Goal: Information Seeking & Learning: Learn about a topic

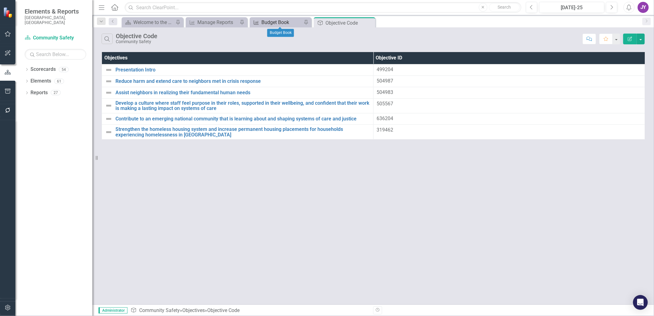
click at [285, 24] on div "Budget Book" at bounding box center [281, 22] width 41 height 8
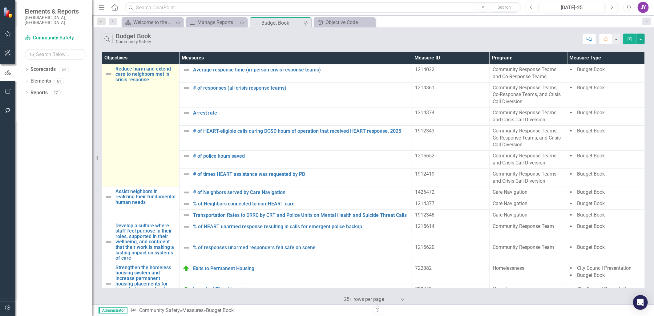
click at [145, 145] on td "Reduce harm and extend care to neighbors met in crisis response Link Map View L…" at bounding box center [141, 125] width 78 height 123
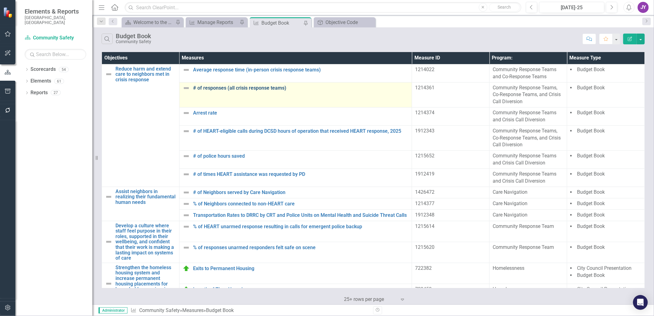
click at [275, 86] on link "# of responses (all crisis response teams)" at bounding box center [301, 88] width 216 height 6
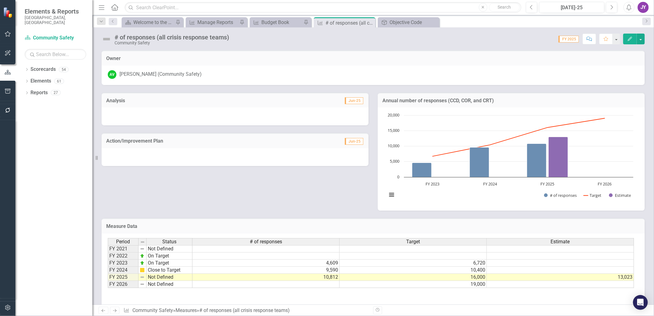
click at [118, 20] on div "Dropdown Search Scorecard Welcome to the FY [DATE]-[DATE] Strategic Plan Landin…" at bounding box center [373, 21] width 562 height 12
click at [115, 22] on icon "Previous" at bounding box center [113, 21] width 5 height 4
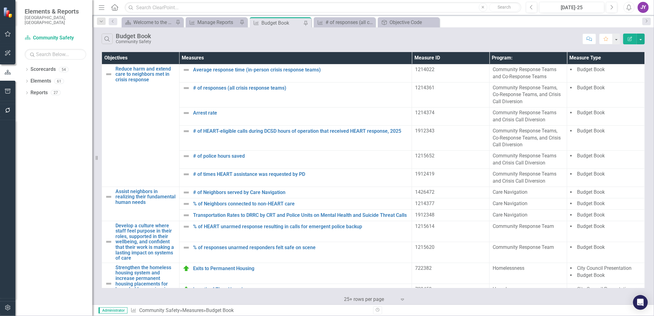
click at [420, 88] on div "1214361" at bounding box center [450, 87] width 71 height 7
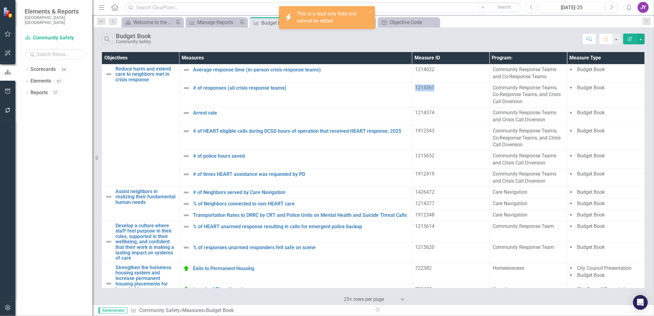
drag, startPoint x: 420, startPoint y: 88, endPoint x: 455, endPoint y: 91, distance: 35.3
click at [455, 91] on div "1214361" at bounding box center [450, 87] width 71 height 7
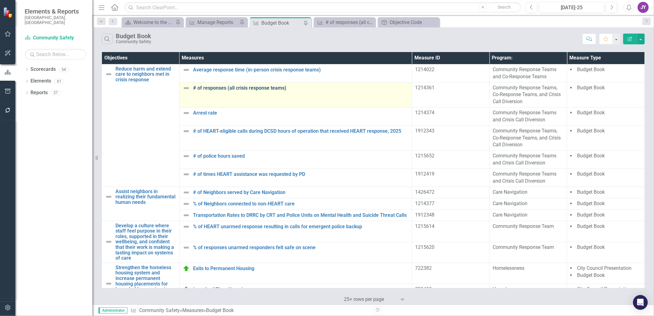
click at [264, 88] on link "# of responses (all crisis response teams)" at bounding box center [301, 88] width 216 height 6
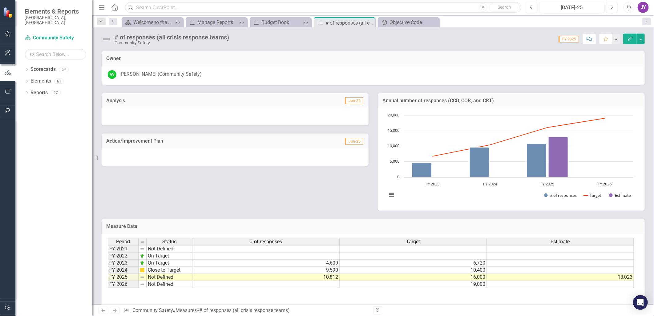
click at [626, 40] on button "Edit" at bounding box center [630, 39] width 14 height 11
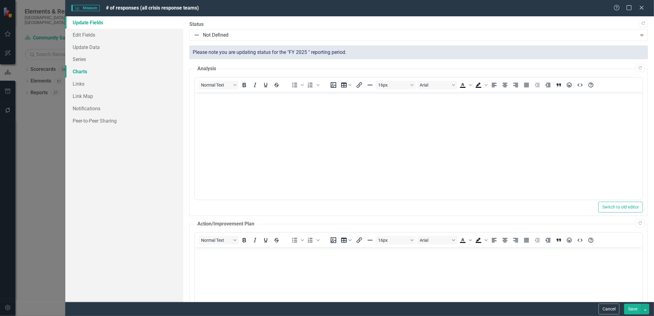
click at [84, 69] on link "Charts" at bounding box center [124, 71] width 118 height 12
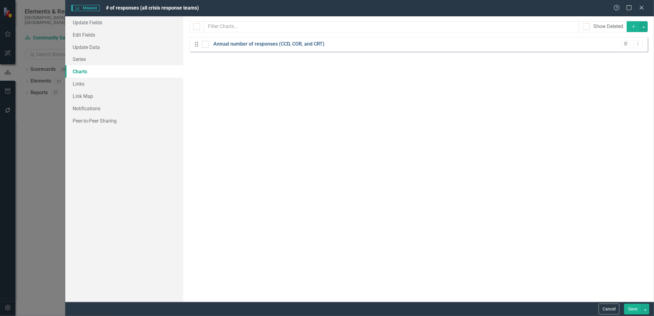
click at [244, 44] on link "Annual number of responses (CCD, COR, and CRT)" at bounding box center [268, 44] width 111 height 7
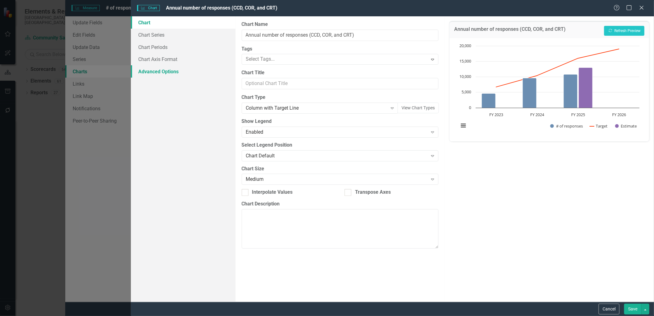
click at [163, 71] on link "Advanced Options" at bounding box center [183, 71] width 105 height 12
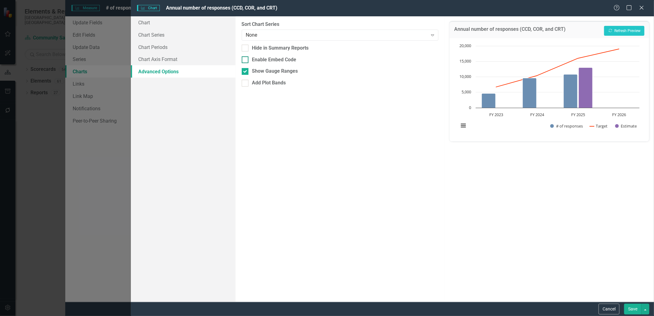
click at [246, 60] on div at bounding box center [245, 59] width 7 height 7
click at [246, 60] on input "Enable Embed Code" at bounding box center [244, 58] width 4 height 4
checkbox input "true"
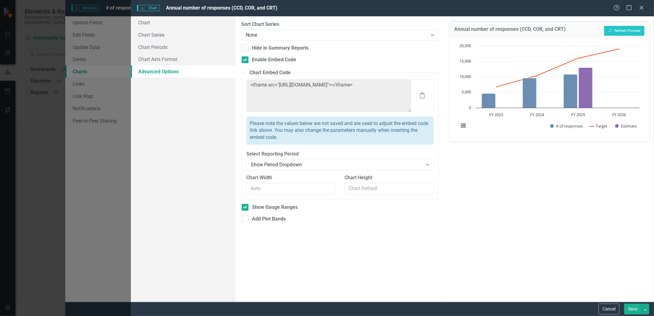
click at [645, 12] on div "Charts Chart Annual number of responses (CCD, COR, and CRT) Help Maximize Close" at bounding box center [392, 8] width 523 height 16
click at [645, 7] on icon "Close" at bounding box center [642, 8] width 8 height 6
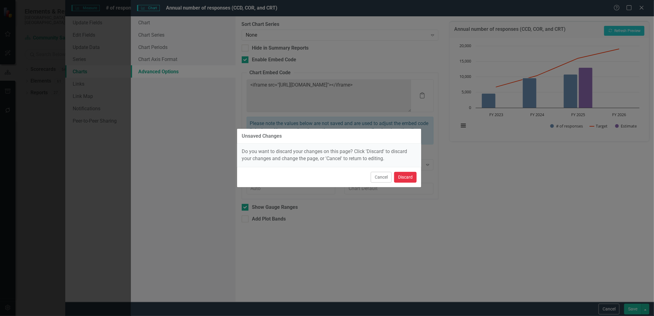
click at [408, 176] on button "Discard" at bounding box center [405, 177] width 22 height 11
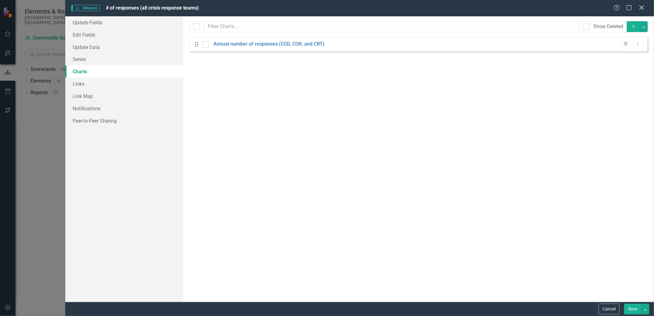
click at [644, 8] on icon "Close" at bounding box center [642, 8] width 8 height 6
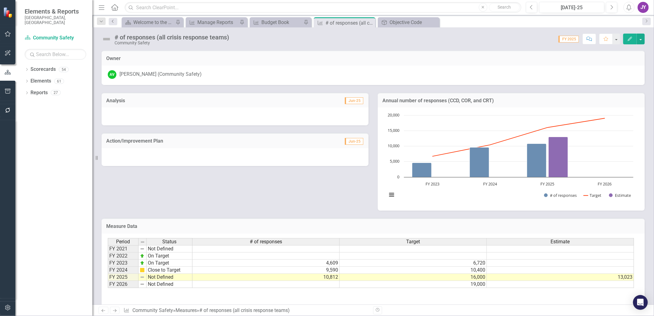
click at [110, 20] on link "Previous" at bounding box center [113, 21] width 9 height 7
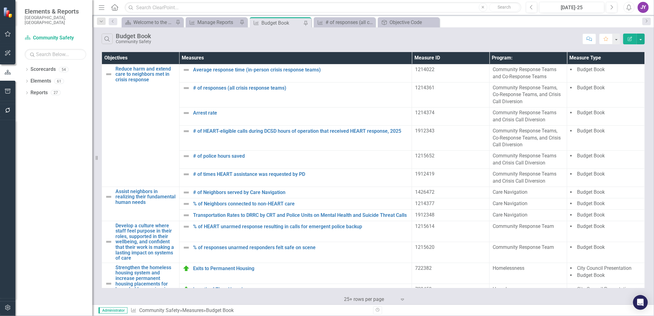
click at [421, 224] on div "1215614" at bounding box center [450, 226] width 71 height 7
click at [422, 224] on div "1215614" at bounding box center [450, 226] width 71 height 7
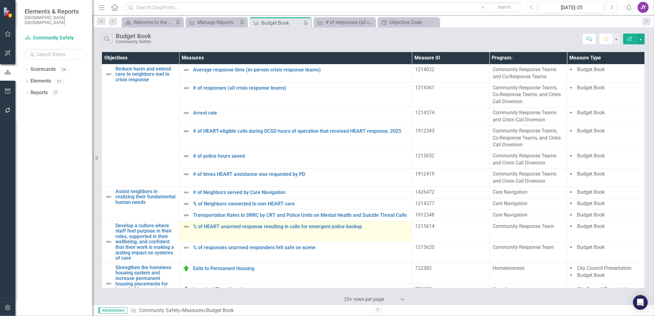
drag, startPoint x: 374, startPoint y: 233, endPoint x: 376, endPoint y: 230, distance: 3.9
click at [374, 233] on td "% of HEART unarmed response resulting in calls for emergent police backup Link …" at bounding box center [295, 231] width 233 height 21
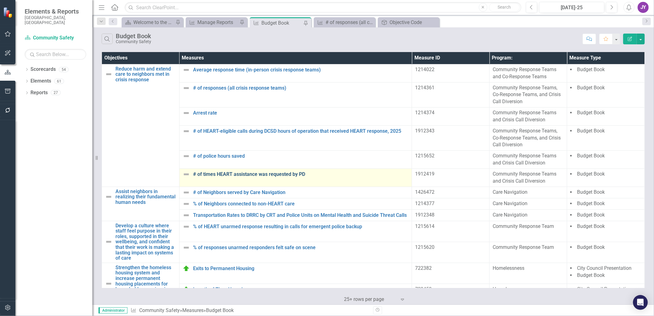
click at [287, 172] on link "# of times HEART assistance was requested by PD" at bounding box center [301, 175] width 216 height 6
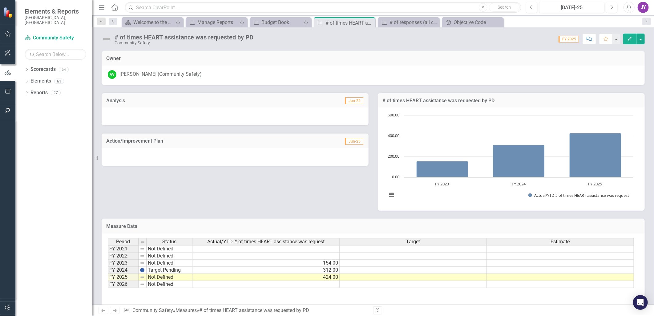
click at [115, 20] on icon "Previous" at bounding box center [113, 21] width 5 height 4
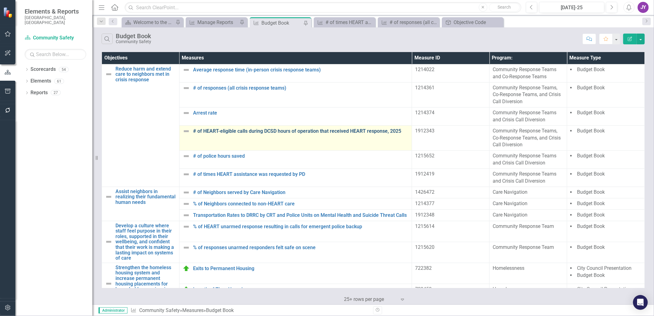
click at [216, 131] on link "# of HEART-eligible calls during DCSD hours of operation that received HEART re…" at bounding box center [301, 131] width 216 height 6
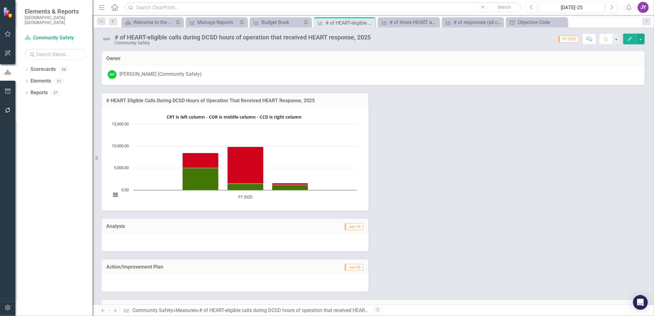
click at [113, 23] on icon "Previous" at bounding box center [113, 21] width 5 height 4
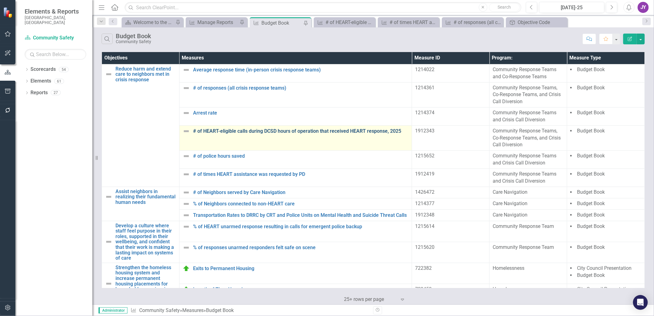
click at [360, 130] on link "# of HEART-eligible calls during DCSD hours of operation that received HEART re…" at bounding box center [301, 131] width 216 height 6
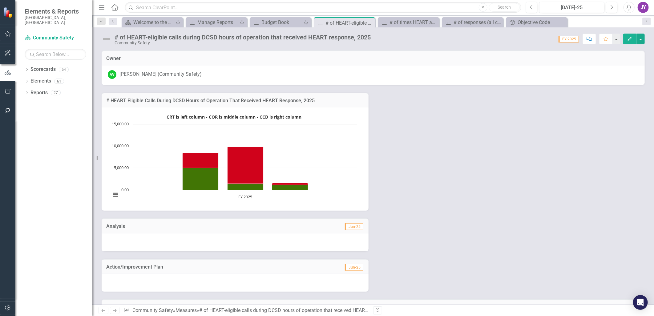
click at [630, 39] on icon "button" at bounding box center [630, 39] width 4 height 4
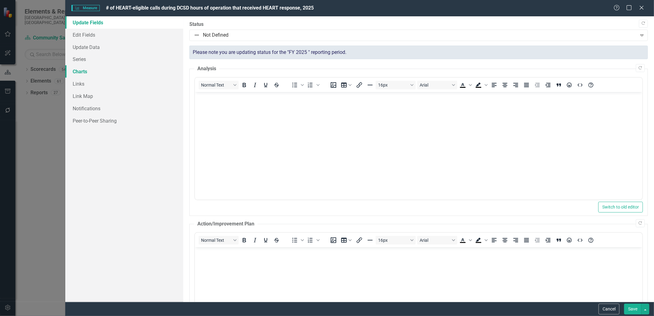
click at [86, 73] on link "Charts" at bounding box center [124, 71] width 118 height 12
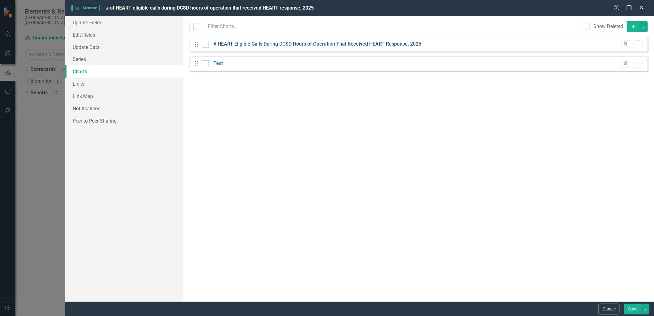
click at [238, 43] on link "# HEART Eligible Calls During DCSD Hours of Operation That Received HEART Respo…" at bounding box center [317, 44] width 208 height 7
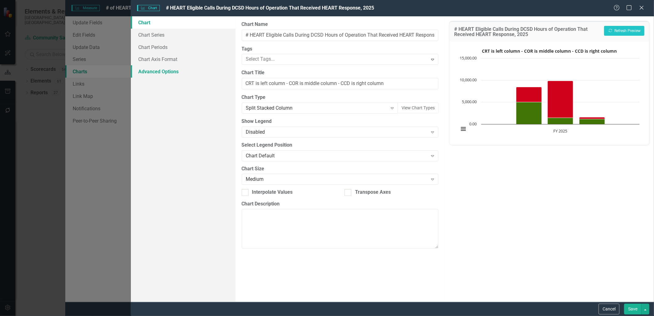
click at [161, 74] on link "Advanced Options" at bounding box center [183, 71] width 105 height 12
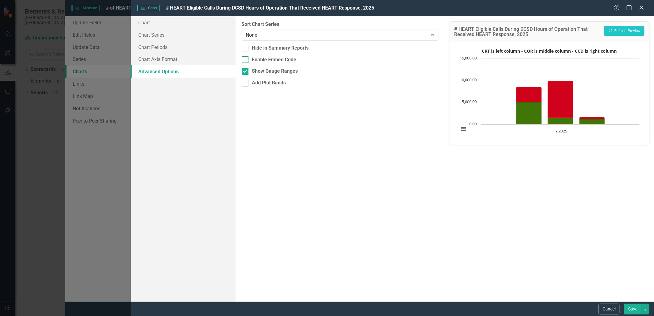
click at [247, 60] on div at bounding box center [245, 59] width 7 height 7
click at [246, 60] on input "Enable Embed Code" at bounding box center [244, 58] width 4 height 4
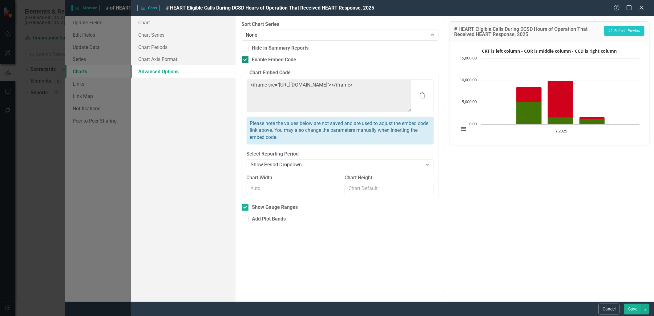
click at [247, 62] on div at bounding box center [245, 59] width 7 height 7
click at [246, 60] on input "Enable Embed Code" at bounding box center [244, 58] width 4 height 4
checkbox input "false"
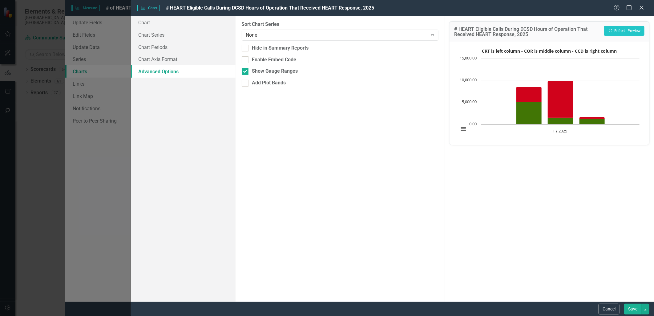
click at [646, 10] on div "Help Maximize Close" at bounding box center [631, 8] width 34 height 7
click at [647, 10] on div "Help Maximize Close" at bounding box center [631, 8] width 34 height 7
click at [644, 10] on icon "Close" at bounding box center [642, 8] width 8 height 6
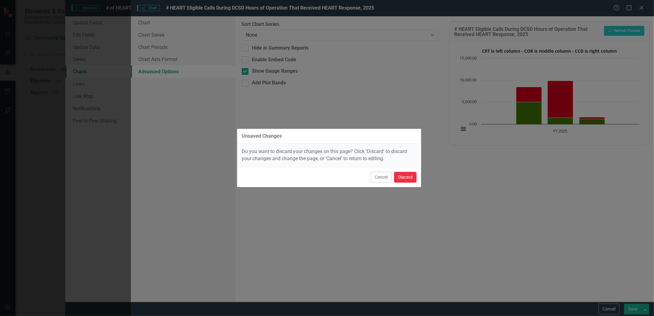
click at [411, 174] on button "Discard" at bounding box center [405, 177] width 22 height 11
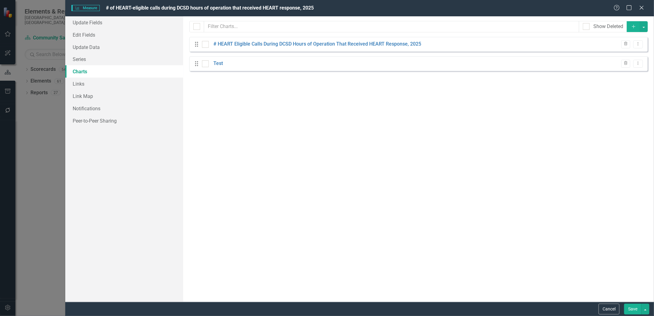
click at [646, 9] on div "Help Maximize Close" at bounding box center [631, 8] width 34 height 7
click at [641, 7] on icon at bounding box center [641, 7] width 5 height 5
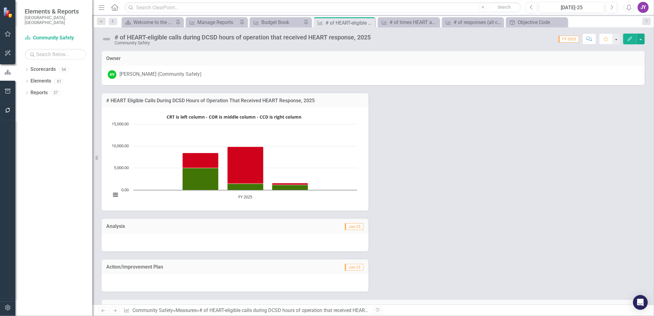
click at [116, 22] on link "Previous" at bounding box center [113, 21] width 9 height 7
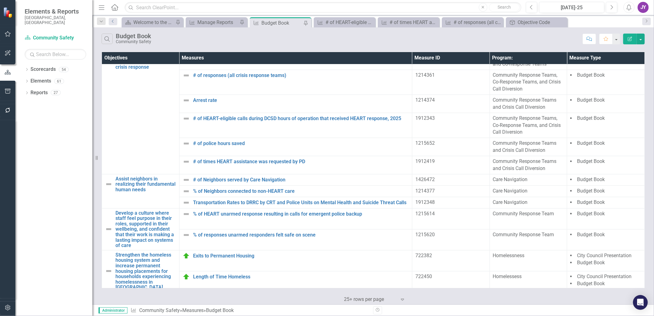
scroll to position [16, 0]
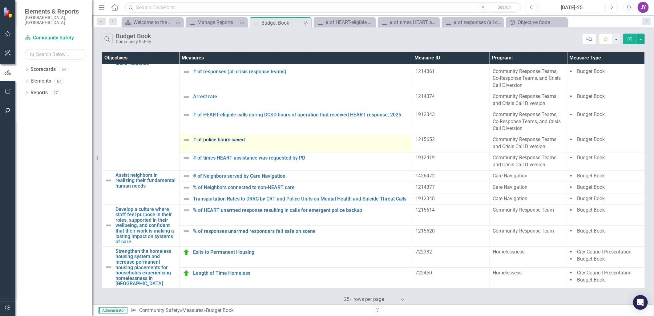
click at [227, 141] on link "# of police hours saved" at bounding box center [301, 140] width 216 height 6
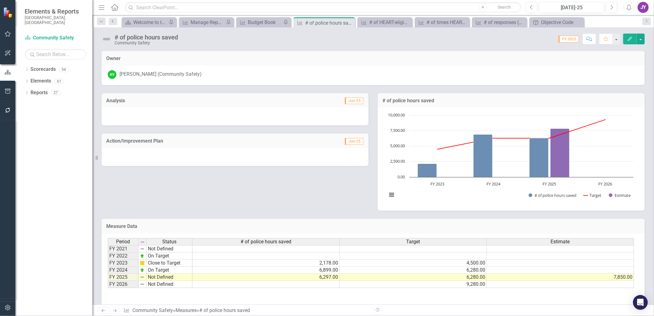
click at [113, 23] on link "Previous" at bounding box center [113, 21] width 9 height 7
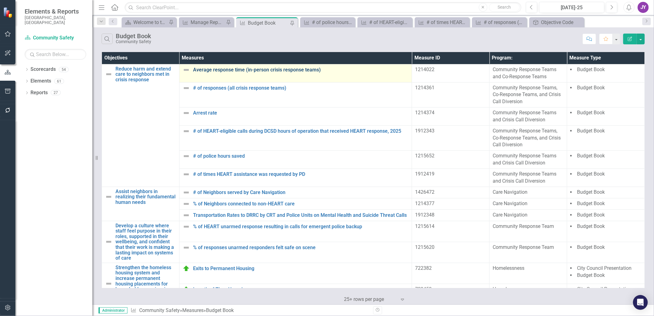
click at [221, 72] on link "Average response time (in-person crisis response teams)" at bounding box center [301, 70] width 216 height 6
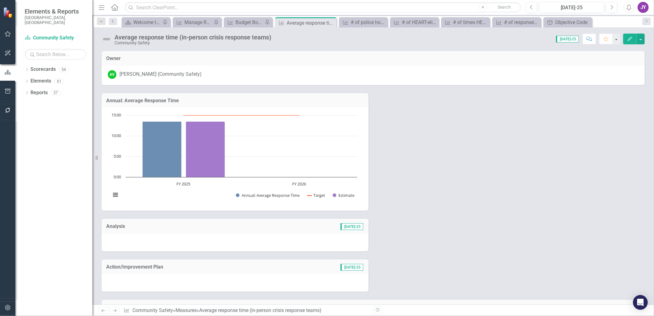
click at [116, 23] on link "Previous" at bounding box center [113, 21] width 9 height 7
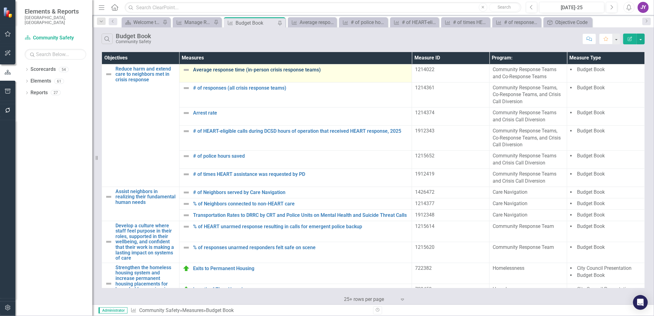
click at [286, 69] on link "Average response time (in-person crisis response teams)" at bounding box center [301, 70] width 216 height 6
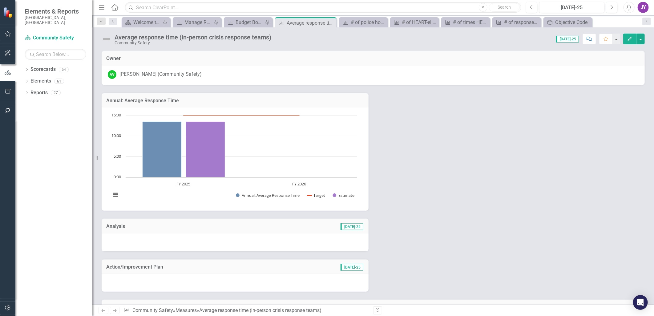
click at [626, 39] on button "Edit" at bounding box center [630, 39] width 14 height 11
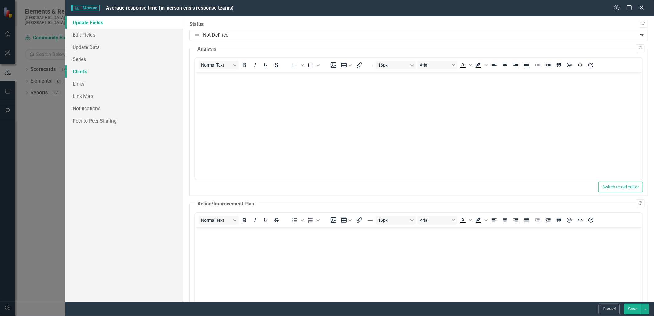
click at [87, 70] on link "Charts" at bounding box center [124, 71] width 118 height 12
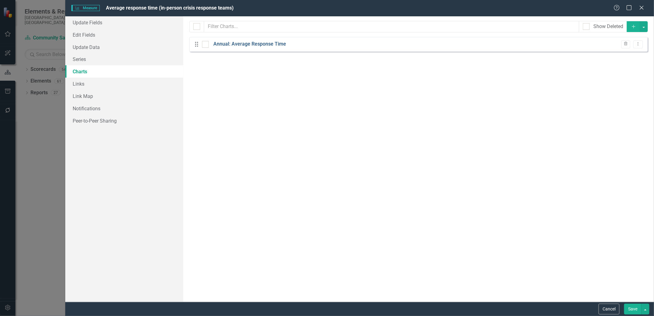
click at [241, 47] on link "Annual: Average Response Time" at bounding box center [249, 44] width 73 height 7
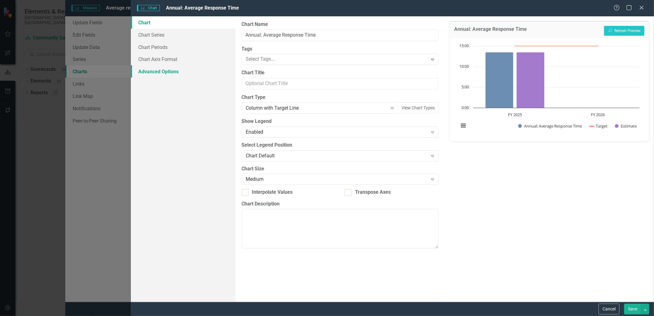
click at [157, 73] on link "Advanced Options" at bounding box center [183, 71] width 105 height 12
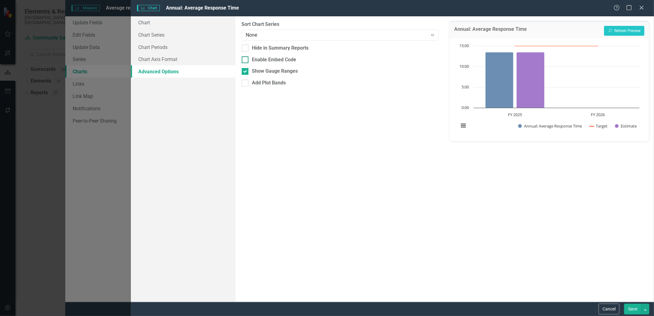
click at [247, 62] on div at bounding box center [245, 59] width 7 height 7
click at [246, 60] on input "Enable Embed Code" at bounding box center [244, 58] width 4 height 4
checkbox input "true"
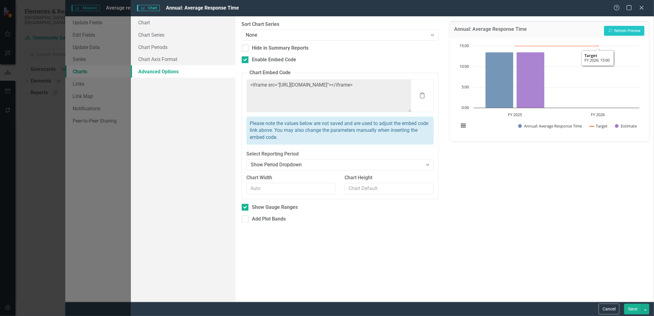
click at [646, 7] on div "Help Maximize Close" at bounding box center [631, 8] width 34 height 7
click at [642, 7] on icon "Close" at bounding box center [642, 8] width 8 height 6
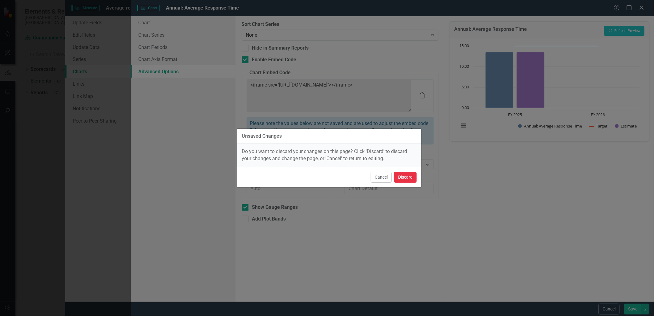
click at [415, 176] on button "Discard" at bounding box center [405, 177] width 22 height 11
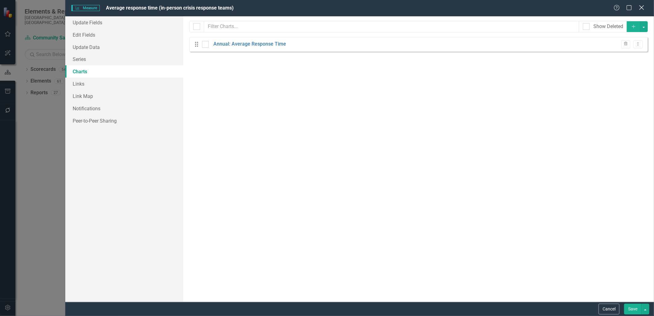
click at [639, 10] on div "Close" at bounding box center [642, 8] width 8 height 8
click at [642, 8] on icon at bounding box center [641, 7] width 5 height 5
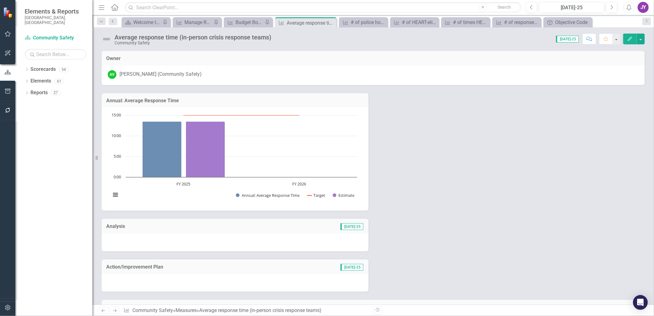
click at [116, 25] on link "Previous" at bounding box center [113, 21] width 9 height 7
click at [114, 22] on icon "Previous" at bounding box center [113, 21] width 5 height 4
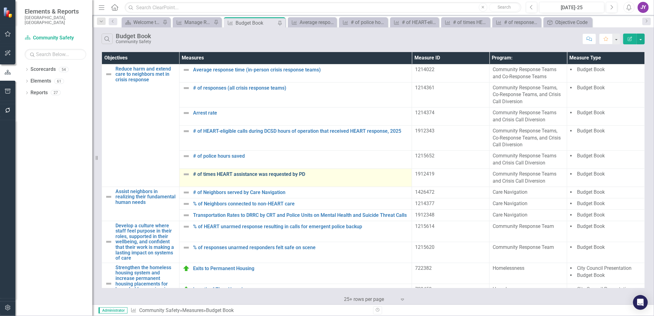
click at [283, 176] on link "# of times HEART assistance was requested by PD" at bounding box center [301, 175] width 216 height 6
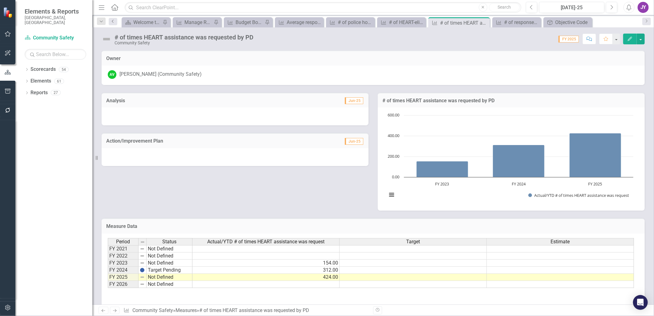
click at [114, 22] on icon "Previous" at bounding box center [113, 21] width 5 height 4
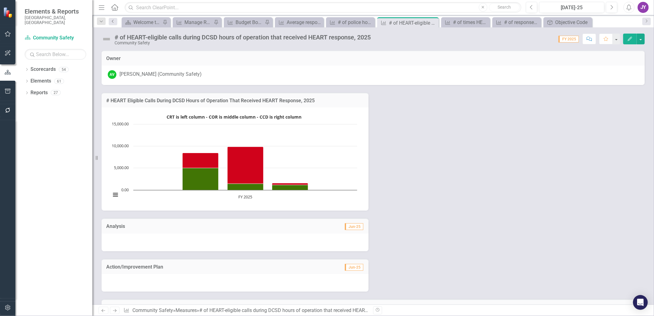
click at [113, 20] on icon "Previous" at bounding box center [113, 21] width 5 height 4
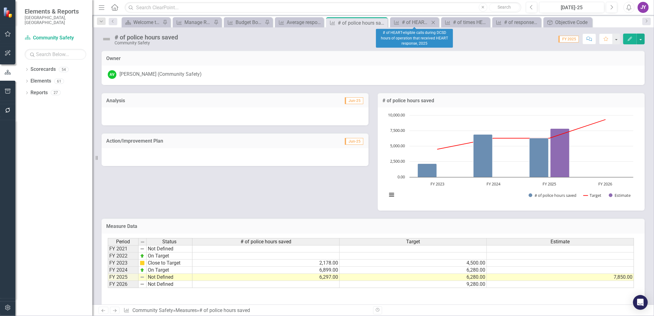
click at [433, 24] on icon "Close" at bounding box center [433, 22] width 6 height 5
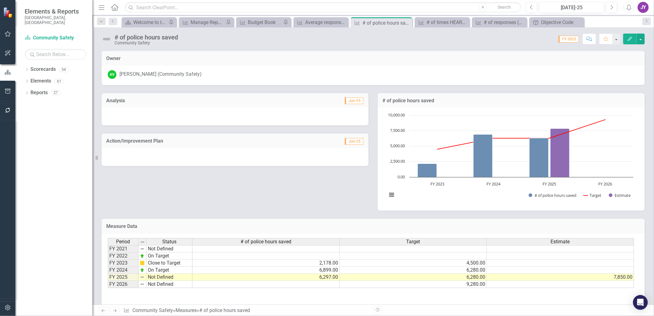
click at [413, 22] on div "Measure # of police hours saved Pin Close" at bounding box center [382, 22] width 64 height 10
click at [408, 23] on icon "Close" at bounding box center [406, 22] width 6 height 5
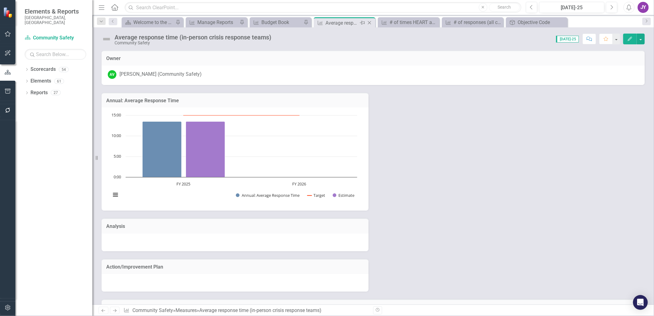
click at [331, 26] on div "Average response time (in-person crisis response teams)" at bounding box center [342, 23] width 33 height 8
click at [370, 23] on icon at bounding box center [369, 22] width 3 height 3
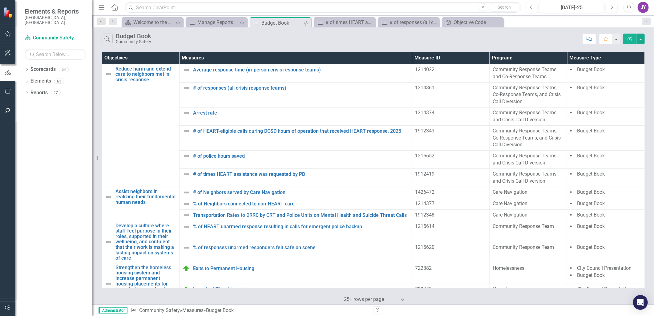
click at [293, 25] on div "Budget Book" at bounding box center [281, 23] width 41 height 8
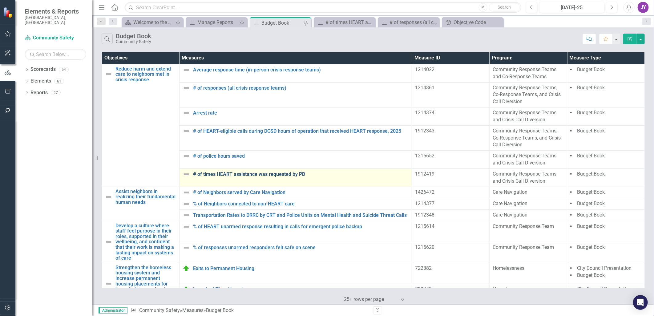
click at [293, 173] on link "# of times HEART assistance was requested by PD" at bounding box center [301, 175] width 216 height 6
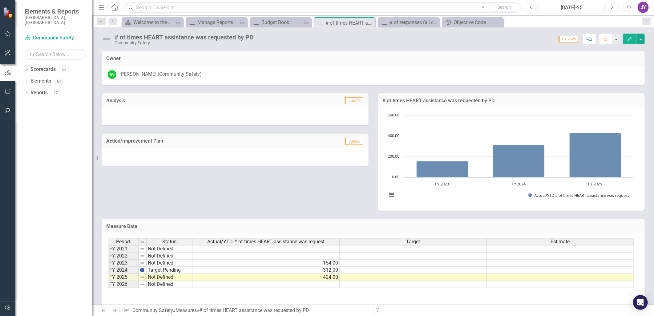
click at [630, 43] on button "Edit" at bounding box center [630, 39] width 14 height 11
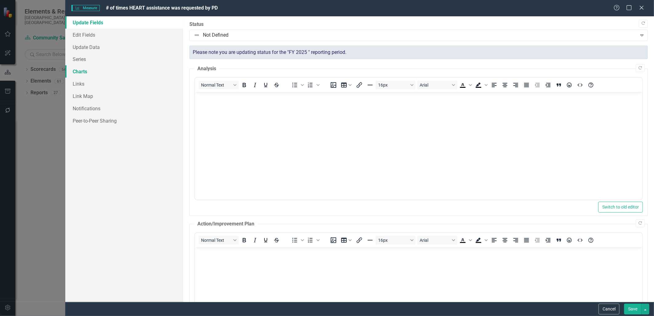
click at [83, 70] on link "Charts" at bounding box center [124, 71] width 118 height 12
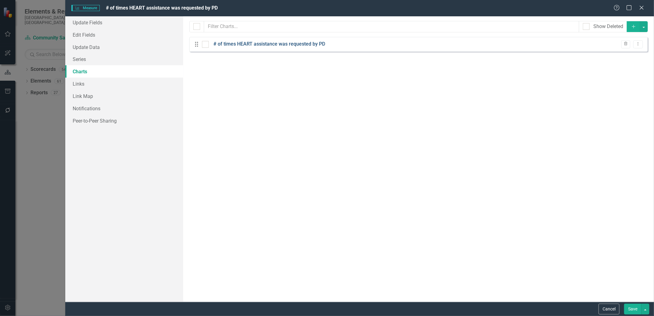
click at [249, 46] on link "# of times HEART assistance was requested by PD" at bounding box center [269, 44] width 112 height 7
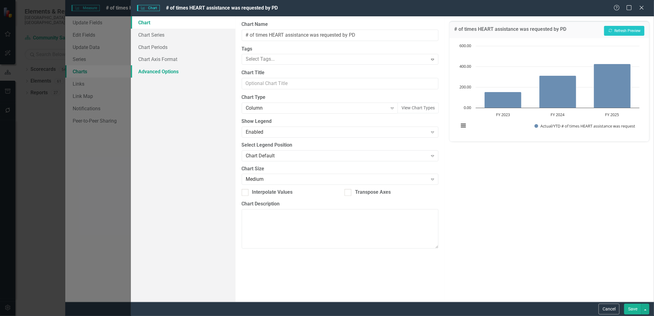
click at [157, 72] on link "Advanced Options" at bounding box center [183, 71] width 105 height 12
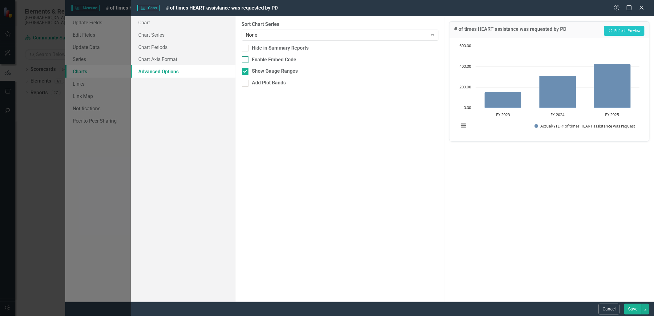
click at [246, 59] on div at bounding box center [245, 59] width 7 height 7
click at [246, 59] on input "Enable Embed Code" at bounding box center [244, 58] width 4 height 4
checkbox input "true"
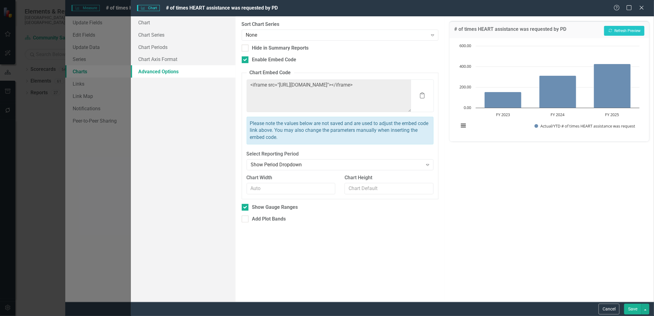
click at [646, 5] on div "Help Maximize Close" at bounding box center [631, 8] width 34 height 7
click at [644, 9] on icon "Close" at bounding box center [642, 8] width 8 height 6
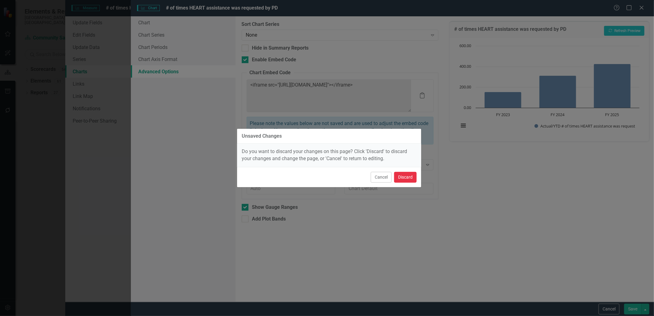
click at [403, 177] on button "Discard" at bounding box center [405, 177] width 22 height 11
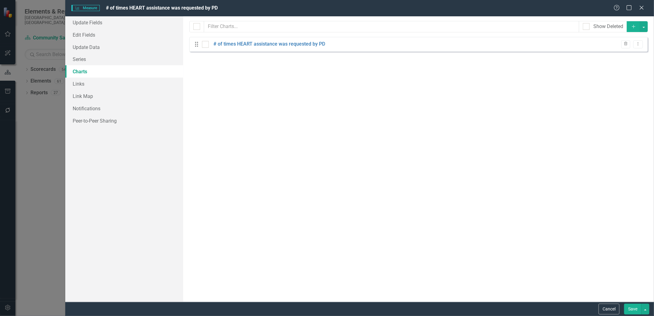
click at [646, 7] on div "Help Maximize Close" at bounding box center [631, 8] width 34 height 7
click at [645, 7] on icon "Close" at bounding box center [642, 8] width 8 height 6
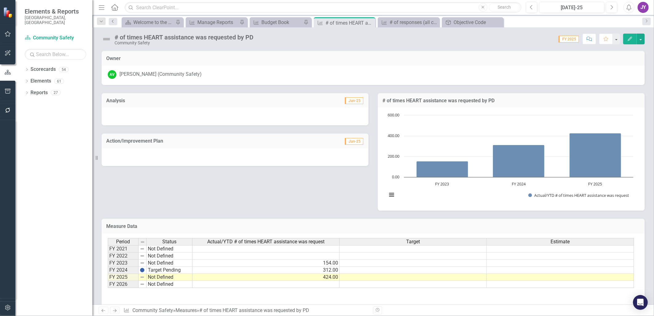
click at [111, 20] on icon "Previous" at bounding box center [113, 21] width 5 height 4
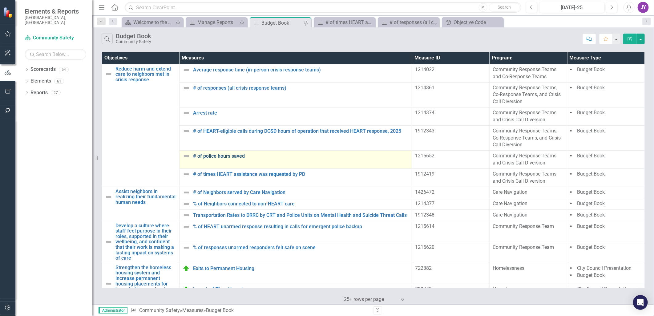
click at [213, 156] on link "# of police hours saved" at bounding box center [301, 156] width 216 height 6
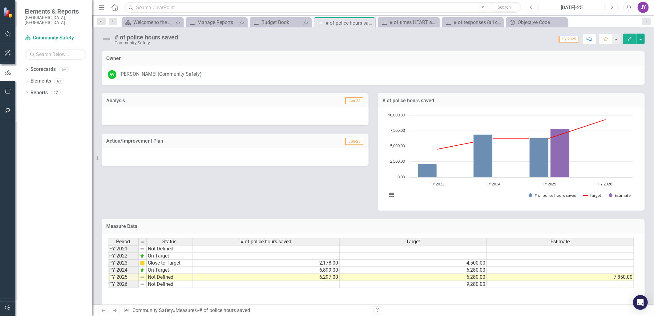
click at [108, 25] on form "Dropdown Search Scorecard Welcome to the FY [DATE]-[DATE] Strategic Plan Landin…" at bounding box center [101, 22] width 15 height 10
drag, startPoint x: 112, startPoint y: 23, endPoint x: 116, endPoint y: 26, distance: 4.8
click at [113, 23] on link "Previous" at bounding box center [113, 21] width 9 height 7
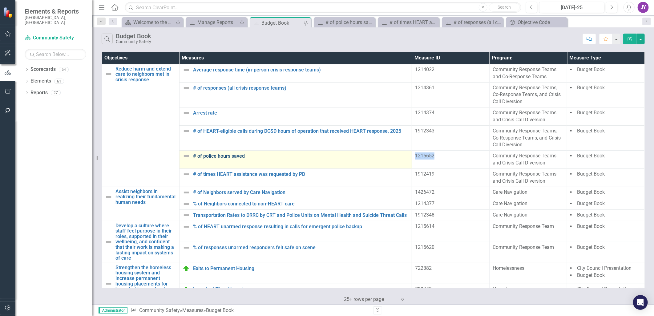
drag, startPoint x: 445, startPoint y: 156, endPoint x: 405, endPoint y: 158, distance: 40.1
click at [405, 158] on tr "# of police hours saved Link Map View Link Map Edit Edit Measure Link Open Elem…" at bounding box center [373, 160] width 543 height 18
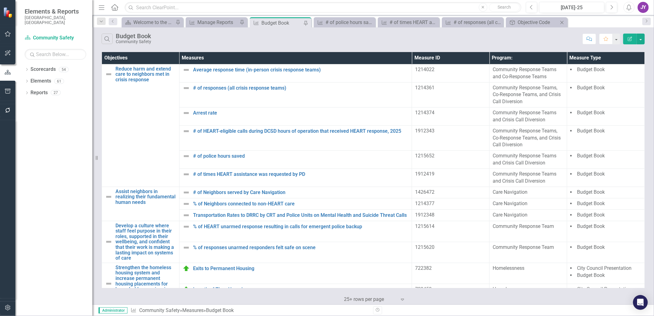
click at [525, 26] on div "Objective Objective Code Close" at bounding box center [537, 22] width 62 height 10
click at [527, 23] on div "Objective Code" at bounding box center [538, 22] width 41 height 8
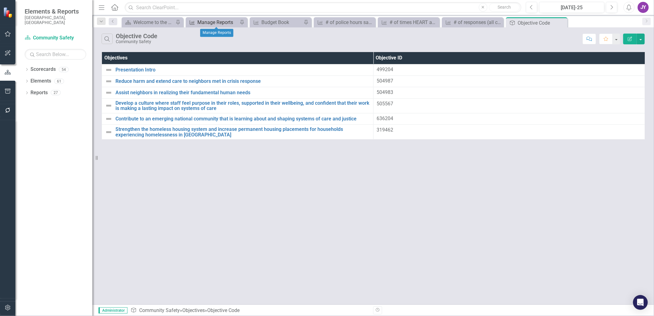
click at [222, 25] on div "Manage Reports" at bounding box center [217, 22] width 41 height 8
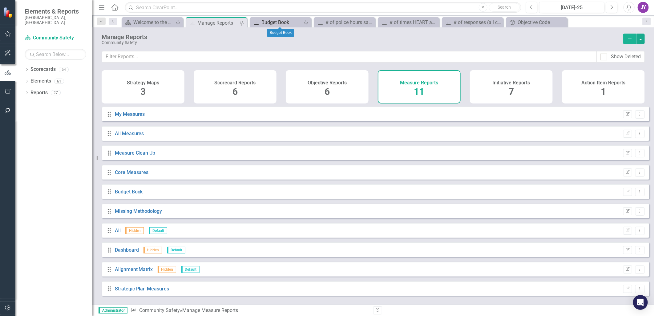
click at [271, 25] on div "Budget Book" at bounding box center [281, 22] width 41 height 8
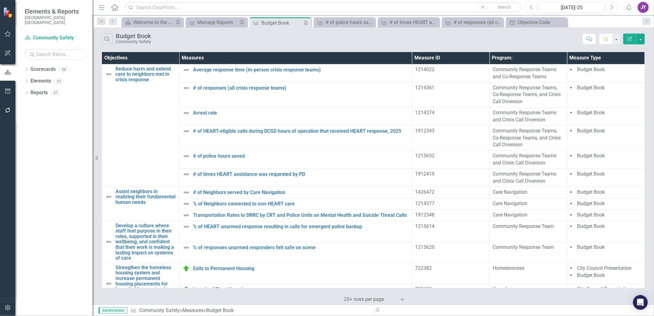
click at [632, 39] on icon "button" at bounding box center [630, 39] width 4 height 4
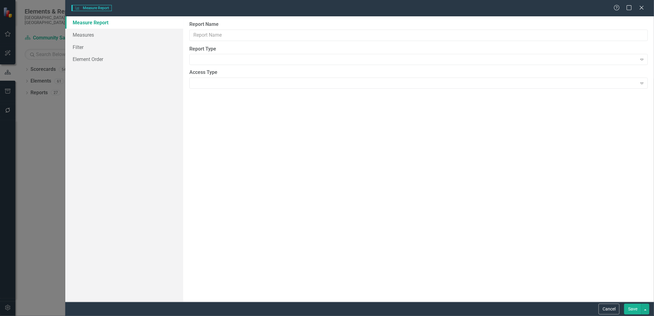
type input "Budget Book"
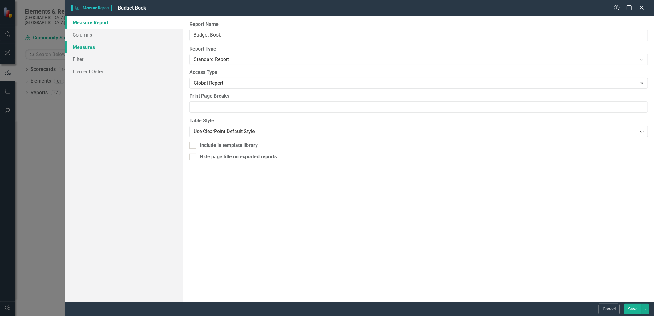
click at [90, 48] on link "Measures" at bounding box center [124, 47] width 118 height 12
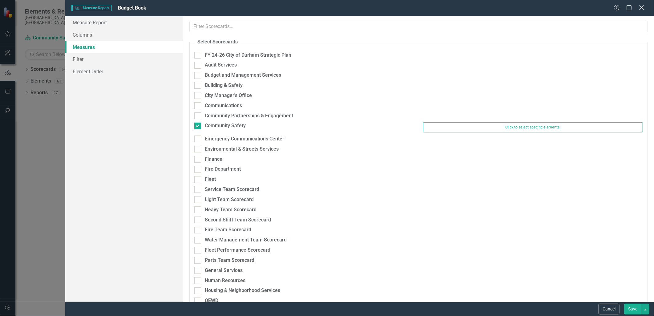
click at [640, 9] on icon "Close" at bounding box center [642, 8] width 8 height 6
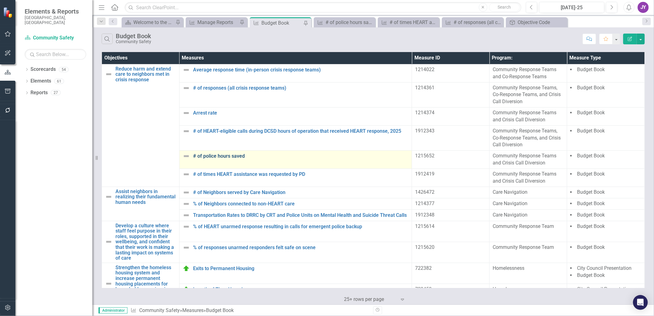
click at [225, 156] on link "# of police hours saved" at bounding box center [301, 156] width 216 height 6
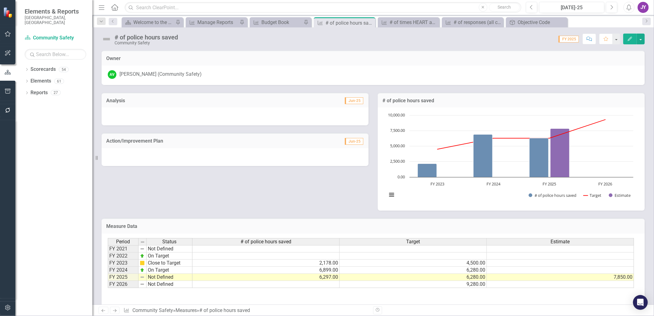
click at [630, 39] on icon "Edit" at bounding box center [630, 39] width 6 height 4
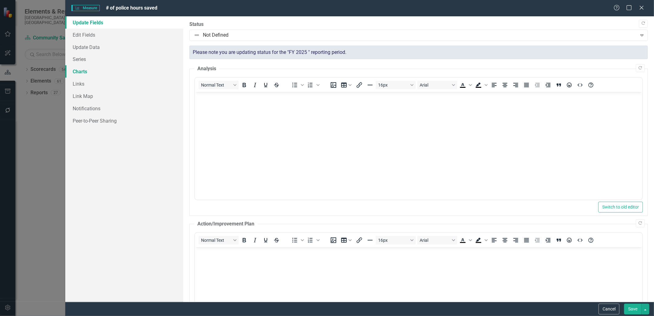
click at [101, 73] on link "Charts" at bounding box center [124, 71] width 118 height 12
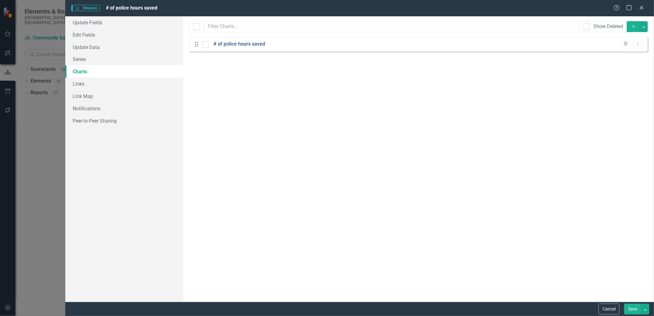
click at [234, 43] on link "# of police hours saved" at bounding box center [239, 44] width 52 height 7
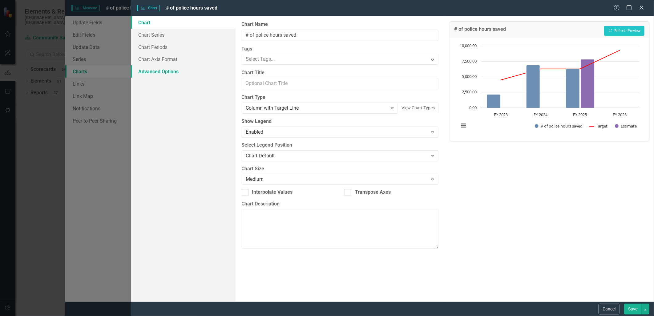
click at [171, 70] on link "Advanced Options" at bounding box center [183, 71] width 105 height 12
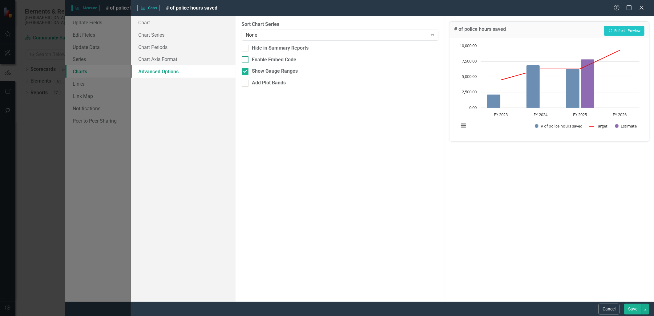
click at [246, 59] on div at bounding box center [245, 59] width 7 height 7
click at [246, 59] on input "Enable Embed Code" at bounding box center [244, 58] width 4 height 4
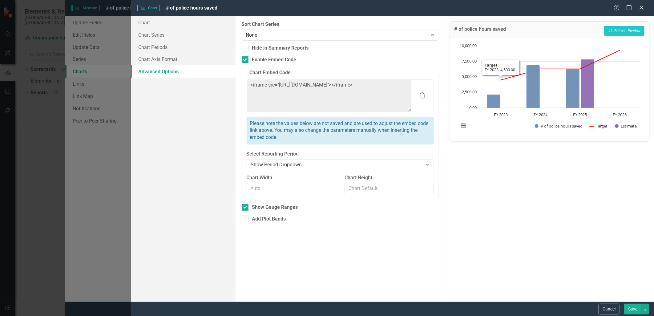
click at [643, 12] on div "Charts Chart # of police hours saved Help Maximize Close" at bounding box center [392, 8] width 523 height 16
click at [643, 10] on icon "Close" at bounding box center [642, 8] width 8 height 6
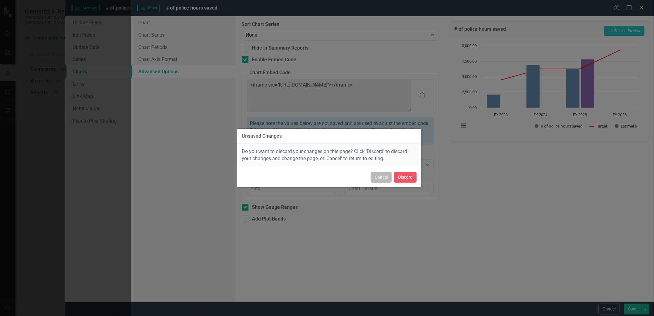
click at [374, 177] on button "Cancel" at bounding box center [381, 177] width 21 height 11
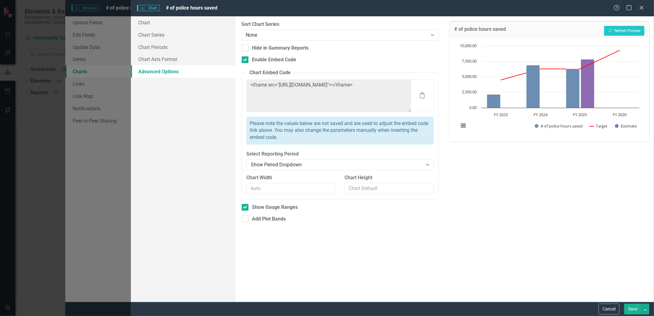
click at [248, 63] on div "From this tab, you can sort the chart series by value or hide the chart from su…" at bounding box center [340, 159] width 209 height 286
click at [249, 57] on div "Enable Embed Code" at bounding box center [340, 59] width 197 height 7
click at [246, 57] on input "Enable Embed Code" at bounding box center [244, 58] width 4 height 4
checkbox input "false"
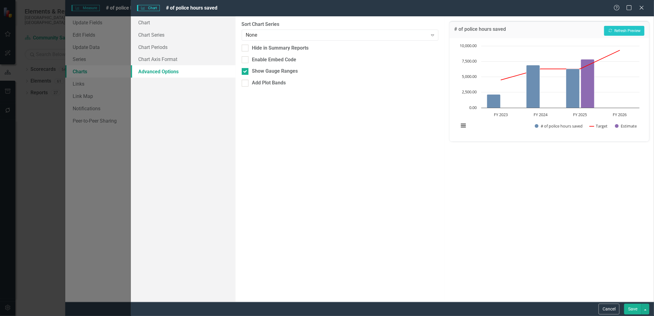
click at [645, 8] on div "Help Maximize Close" at bounding box center [631, 8] width 34 height 7
click at [641, 7] on icon "Close" at bounding box center [642, 8] width 8 height 6
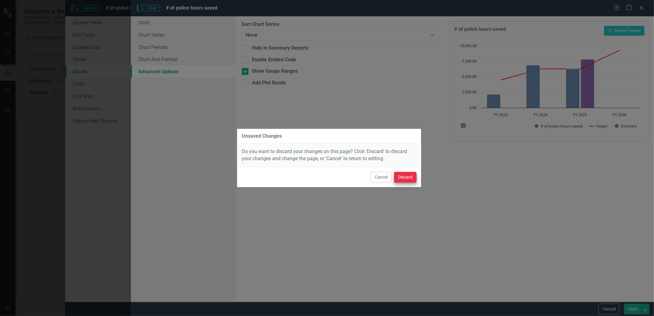
drag, startPoint x: 399, startPoint y: 184, endPoint x: 402, endPoint y: 176, distance: 8.0
click at [399, 184] on div "Cancel Discard" at bounding box center [329, 177] width 184 height 20
click at [402, 176] on button "Discard" at bounding box center [405, 177] width 22 height 11
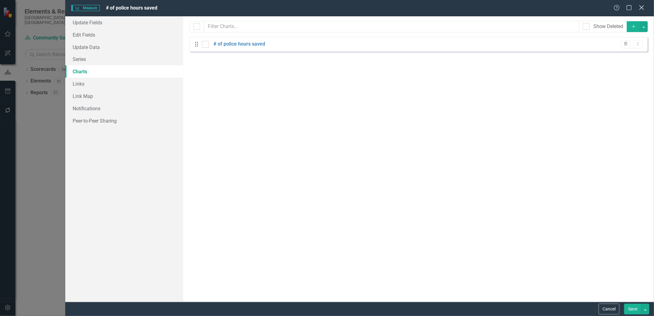
click at [642, 9] on icon "Close" at bounding box center [642, 8] width 8 height 6
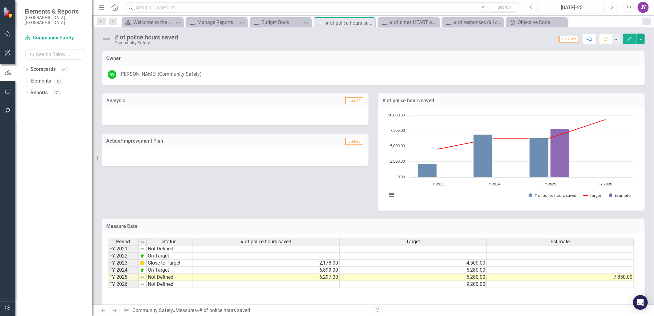
click at [113, 20] on icon at bounding box center [113, 21] width 2 height 3
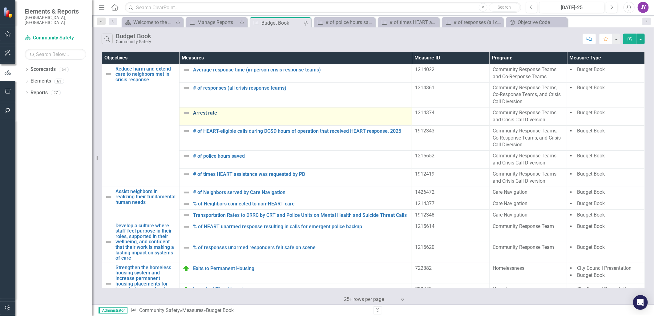
click at [208, 111] on link "Arrest rate" at bounding box center [301, 113] width 216 height 6
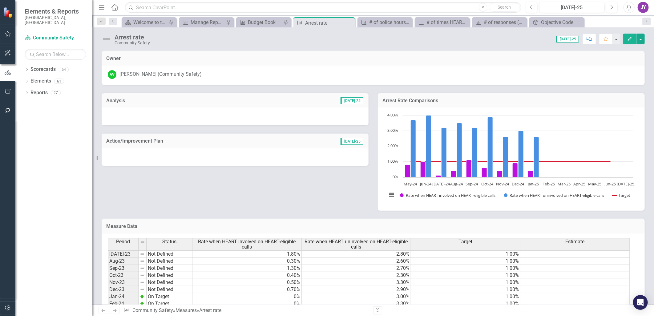
click at [117, 25] on div "Dropdown Search Scorecard Welcome to the FY [DATE]-[DATE] Strategic Plan Landin…" at bounding box center [373, 21] width 562 height 12
click at [113, 23] on link "Previous" at bounding box center [113, 21] width 9 height 7
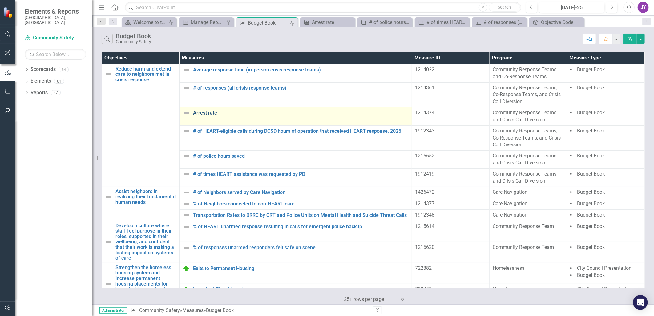
click at [241, 110] on link "Arrest rate" at bounding box center [301, 113] width 216 height 6
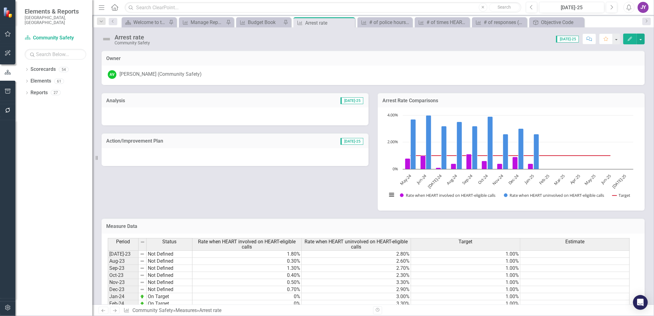
click at [627, 39] on icon "Edit" at bounding box center [630, 39] width 6 height 4
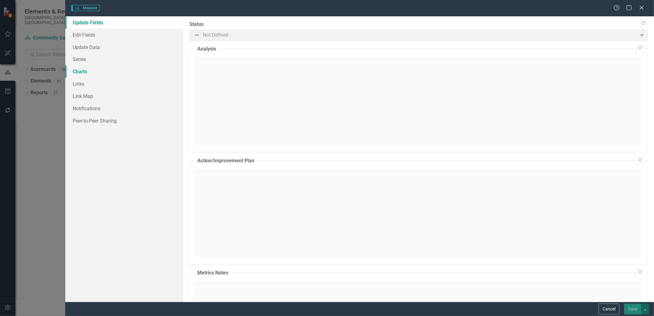
click at [79, 68] on link "Charts" at bounding box center [124, 71] width 118 height 12
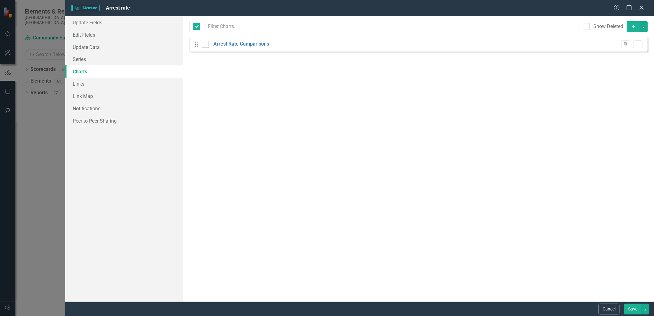
checkbox input "false"
click at [261, 41] on link "Arrest Rate Comparisons" at bounding box center [241, 44] width 56 height 7
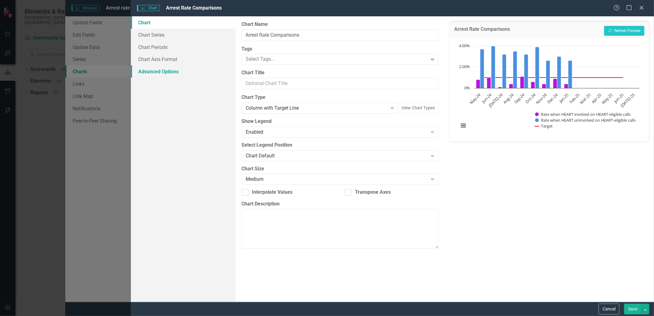
click at [164, 74] on link "Advanced Options" at bounding box center [183, 71] width 105 height 12
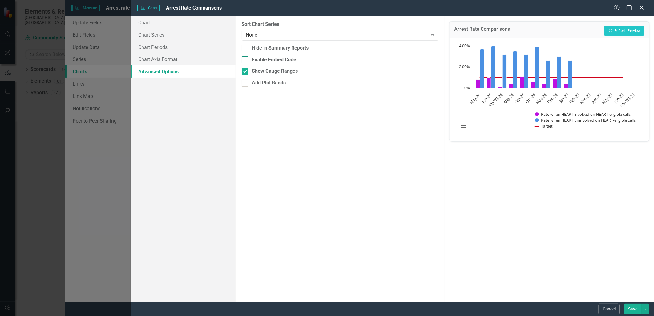
click at [250, 56] on div "Enable Embed Code" at bounding box center [340, 59] width 197 height 7
click at [246, 56] on input "Enable Embed Code" at bounding box center [244, 58] width 4 height 4
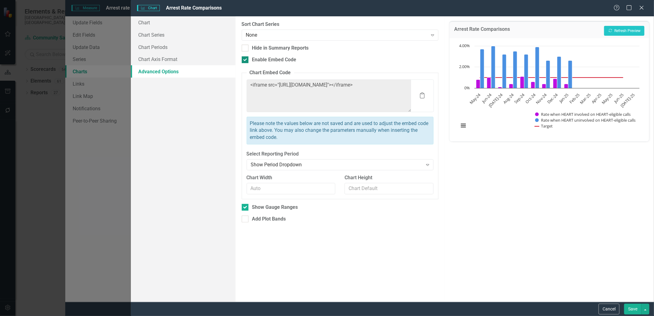
click at [261, 62] on div "Enable Embed Code" at bounding box center [274, 59] width 44 height 7
click at [246, 60] on input "Enable Embed Code" at bounding box center [244, 58] width 4 height 4
checkbox input "false"
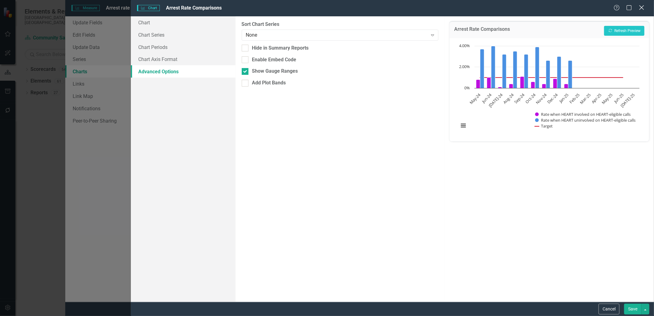
click at [641, 6] on icon "Close" at bounding box center [642, 8] width 8 height 6
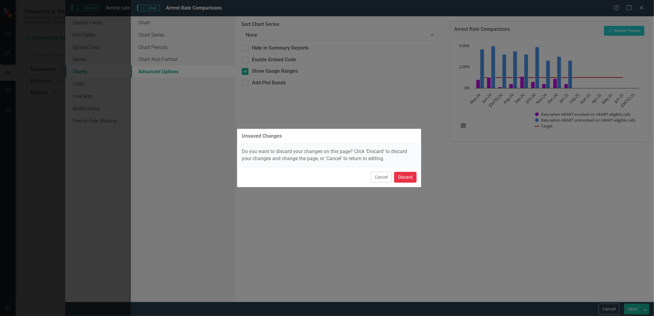
click at [411, 182] on button "Discard" at bounding box center [405, 177] width 22 height 11
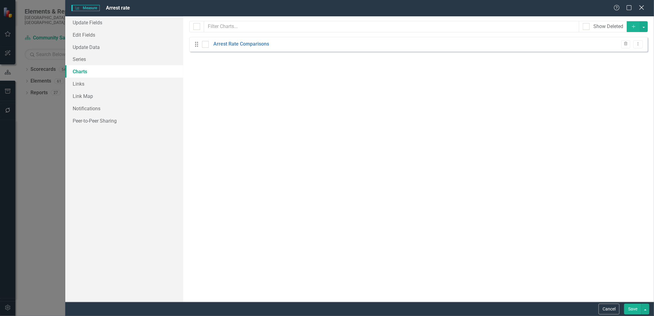
click at [640, 8] on icon "Close" at bounding box center [642, 8] width 8 height 6
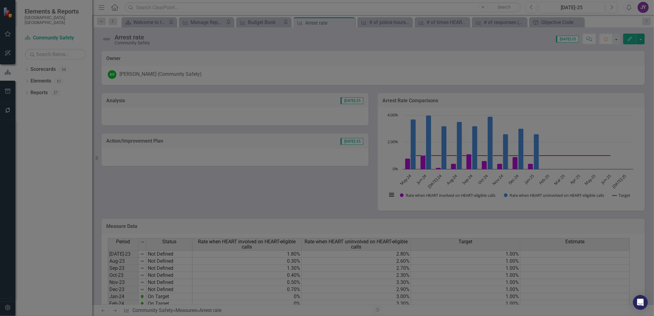
click at [112, 19] on icon "Previous" at bounding box center [113, 21] width 5 height 4
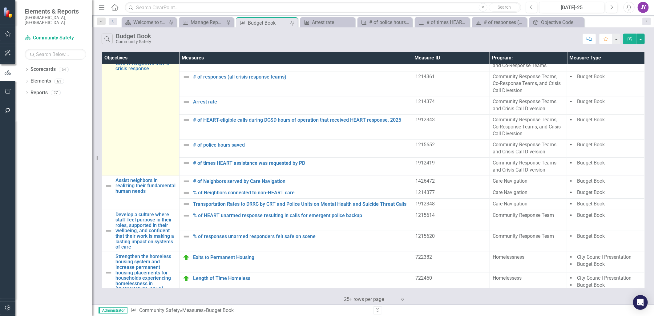
scroll to position [16, 0]
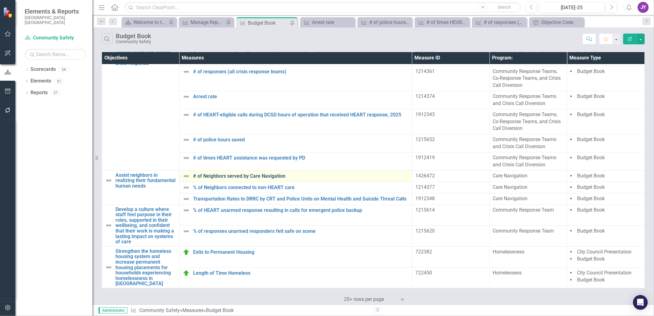
click at [263, 175] on link "# of Neighbors served by Care Navigation" at bounding box center [301, 176] width 216 height 6
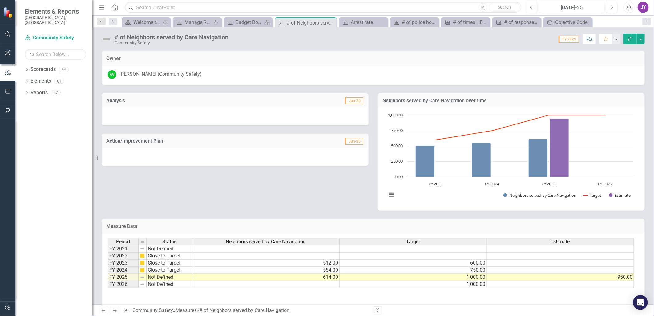
click at [111, 23] on link "Previous" at bounding box center [113, 21] width 9 height 7
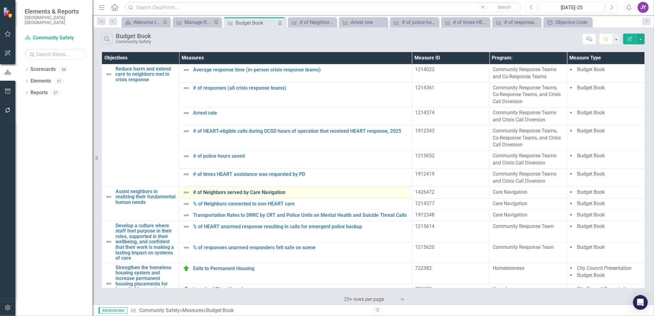
click at [278, 192] on link "# of Neighbors served by Care Navigation" at bounding box center [301, 193] width 216 height 6
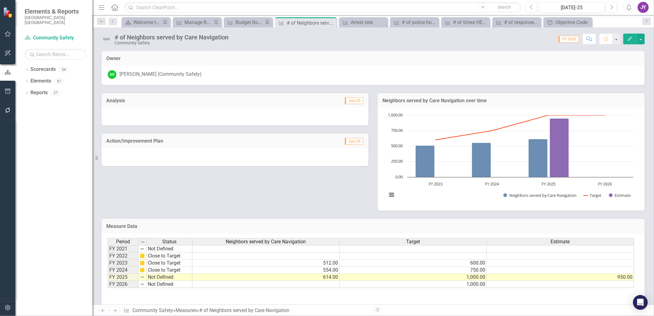
click at [628, 38] on icon "Edit" at bounding box center [630, 39] width 6 height 4
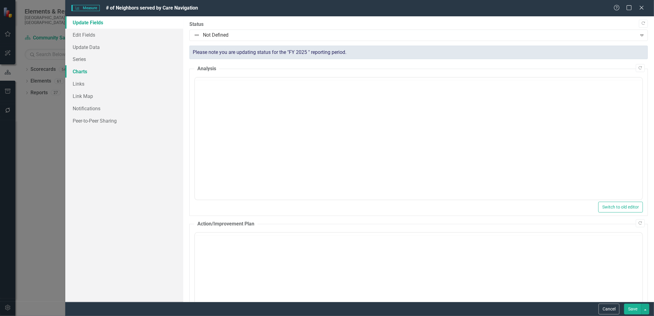
click at [92, 70] on link "Charts" at bounding box center [124, 71] width 118 height 12
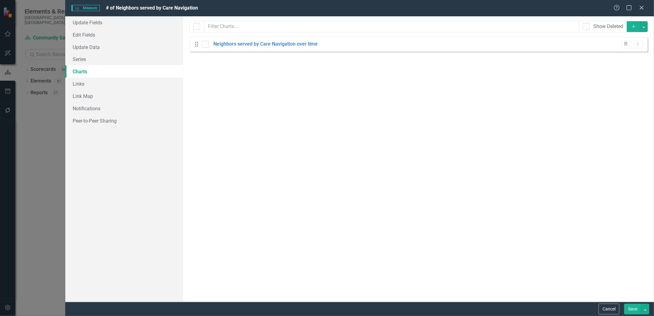
click at [22, 80] on div "Measure Measure # of Neighbors served by Care Navigation Help Maximize Close Up…" at bounding box center [327, 158] width 654 height 316
click at [261, 24] on input "text" at bounding box center [391, 26] width 375 height 11
click at [642, 10] on icon "Close" at bounding box center [642, 8] width 8 height 6
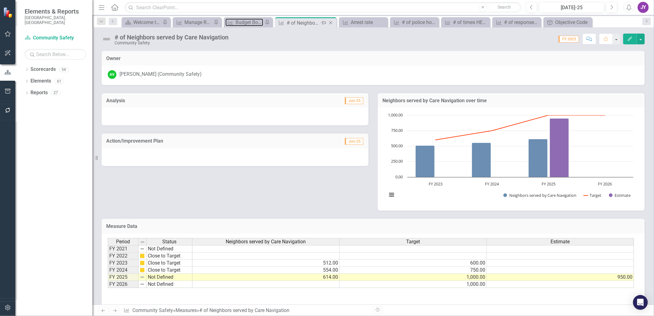
click at [250, 24] on div "Budget Book" at bounding box center [250, 22] width 28 height 8
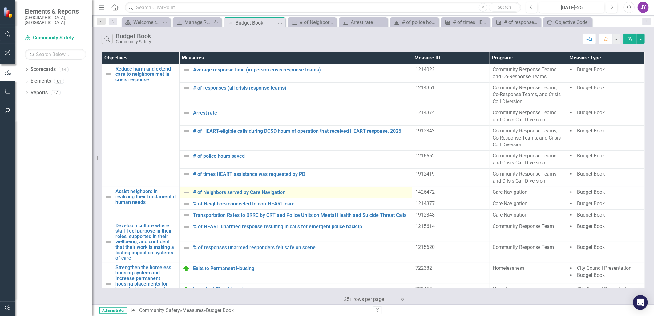
scroll to position [16, 0]
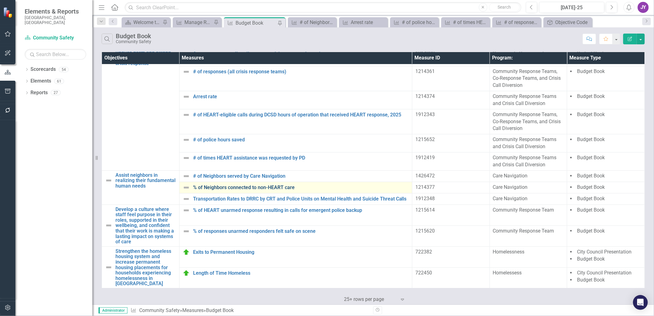
click at [251, 187] on link "% of Neighbors connected to non-HEART care" at bounding box center [301, 188] width 216 height 6
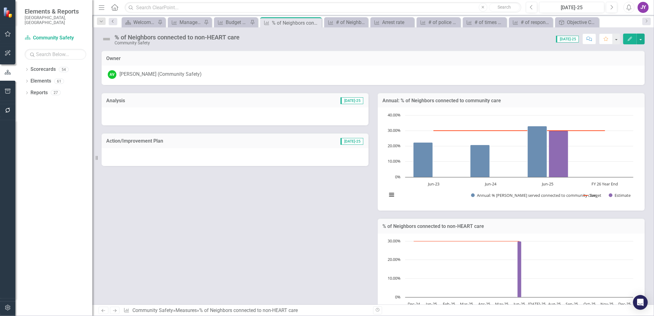
click at [115, 23] on icon "Previous" at bounding box center [113, 21] width 5 height 4
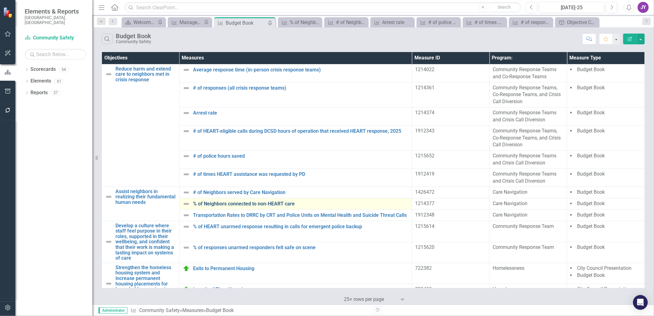
click at [275, 201] on link "% of Neighbors connected to non-HEART care" at bounding box center [301, 204] width 216 height 6
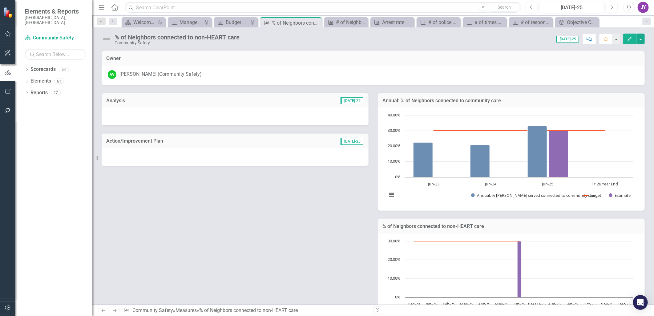
click at [629, 41] on icon "Edit" at bounding box center [630, 39] width 6 height 4
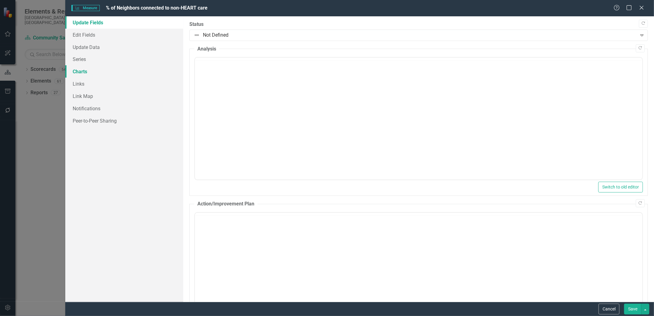
click at [88, 73] on link "Charts" at bounding box center [124, 71] width 118 height 12
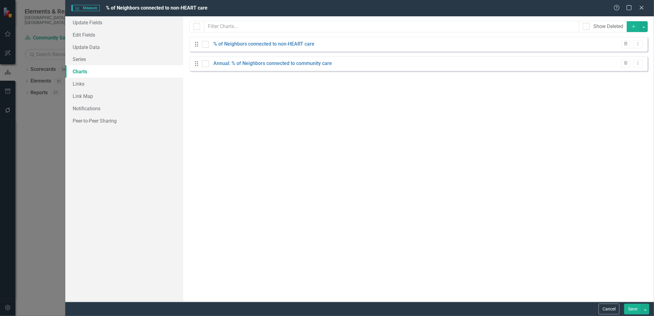
checkbox input "false"
click at [254, 66] on link "Annual: % of Neighbors connected to community care" at bounding box center [272, 63] width 119 height 7
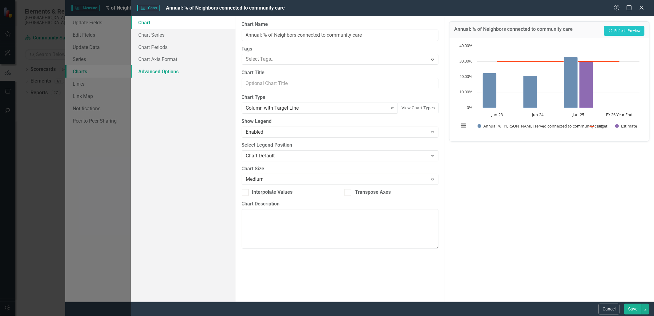
click at [167, 71] on link "Advanced Options" at bounding box center [183, 71] width 105 height 12
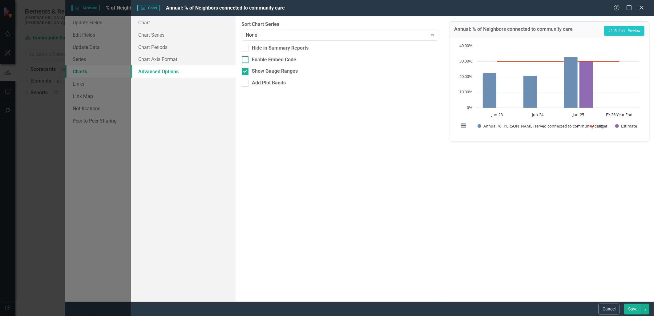
click at [279, 59] on div "Enable Embed Code" at bounding box center [274, 59] width 44 height 7
click at [246, 59] on input "Enable Embed Code" at bounding box center [244, 58] width 4 height 4
checkbox input "true"
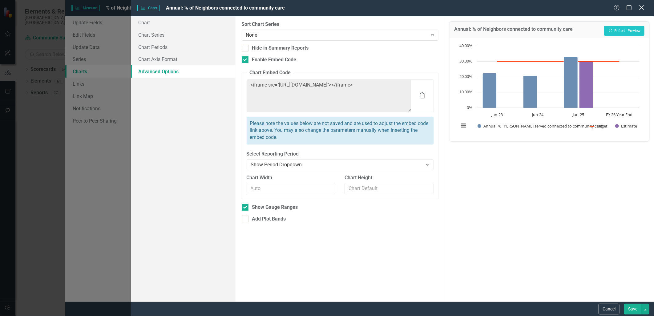
click at [642, 8] on icon at bounding box center [641, 7] width 5 height 5
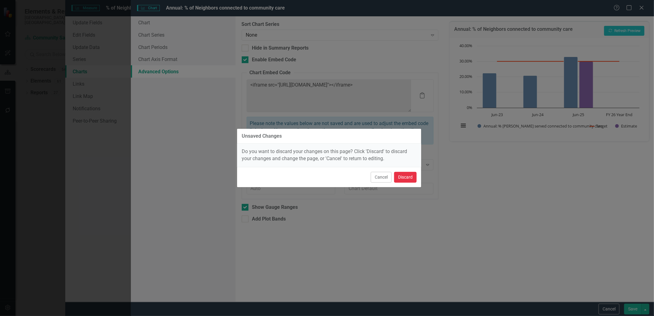
click at [408, 174] on button "Discard" at bounding box center [405, 177] width 22 height 11
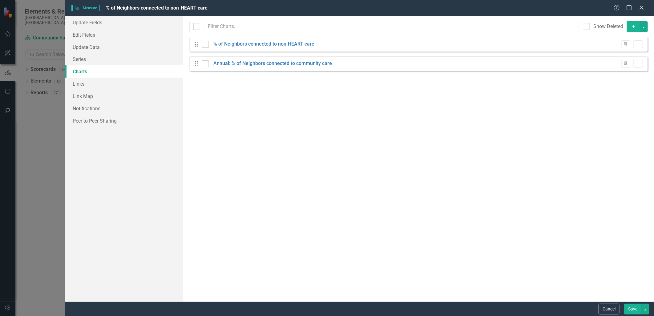
click at [638, 5] on div "Help Maximize Close" at bounding box center [631, 8] width 34 height 7
click at [643, 5] on icon "Close" at bounding box center [642, 8] width 8 height 6
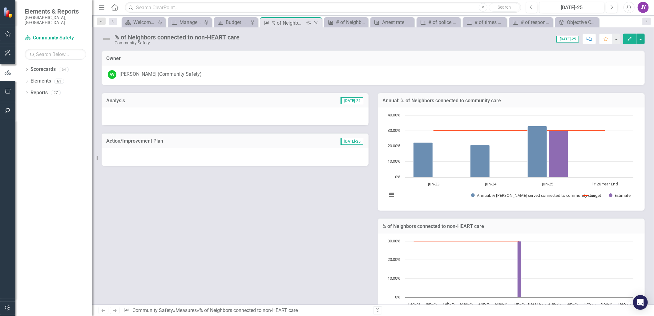
click at [316, 25] on icon "Close" at bounding box center [316, 22] width 6 height 5
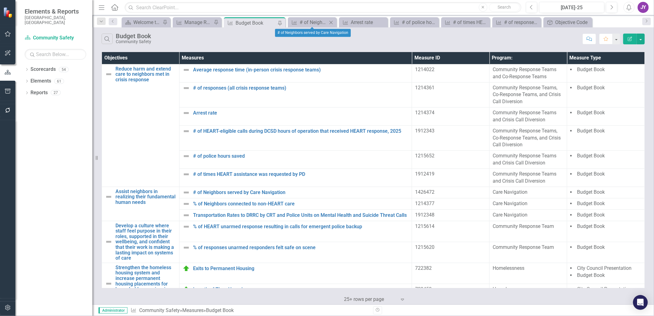
click at [333, 23] on icon "Close" at bounding box center [331, 22] width 6 height 5
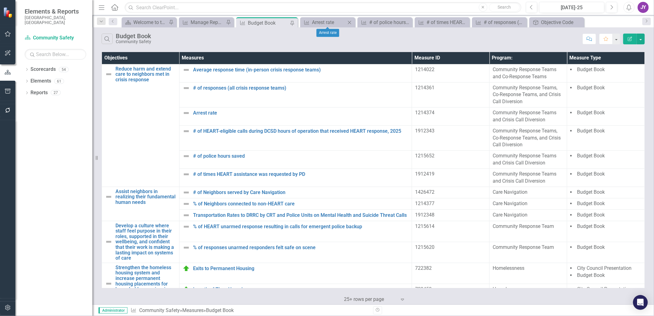
click at [351, 22] on icon "Close" at bounding box center [349, 22] width 6 height 5
click at [371, 22] on icon "Close" at bounding box center [370, 22] width 6 height 5
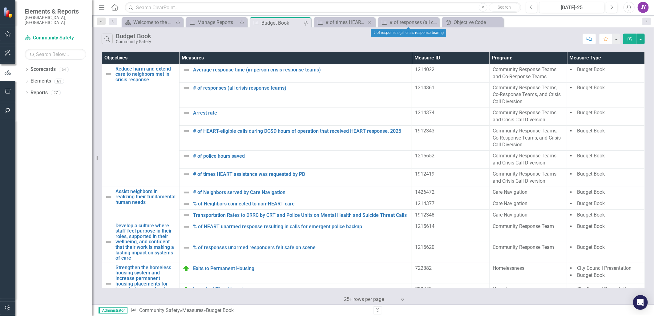
click at [366, 23] on div "Close" at bounding box center [370, 22] width 8 height 8
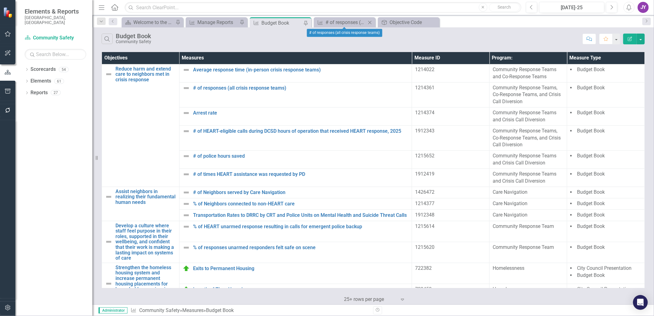
click at [371, 23] on icon at bounding box center [369, 22] width 3 height 3
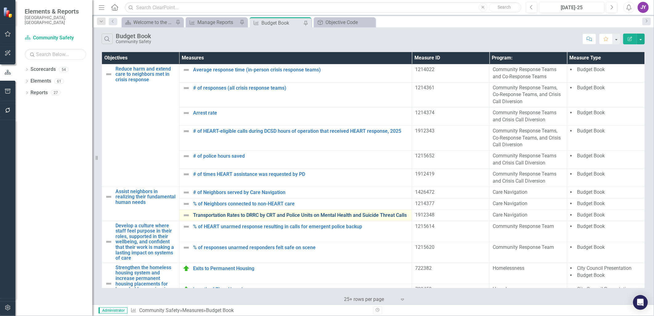
click at [250, 214] on link "Transportation Rates to DRRC by CRT and Police Units on Mental Health and Suici…" at bounding box center [301, 216] width 216 height 6
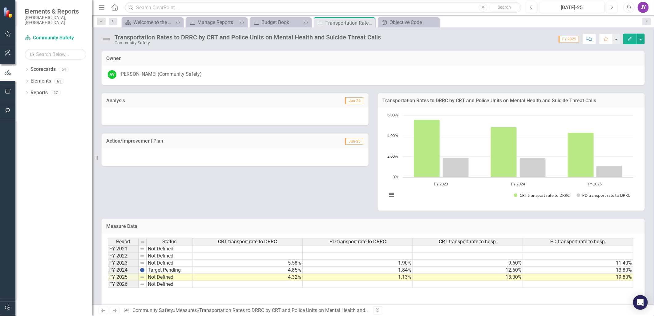
click at [114, 22] on icon "Previous" at bounding box center [113, 21] width 5 height 4
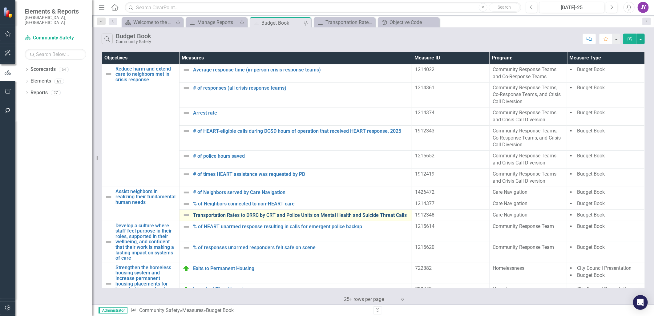
click at [263, 216] on link "Transportation Rates to DRRC by CRT and Police Units on Mental Health and Suici…" at bounding box center [301, 216] width 216 height 6
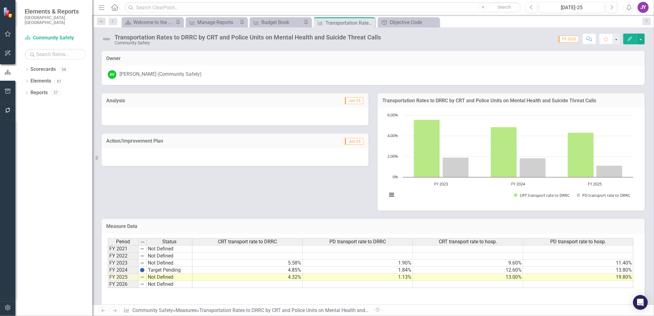
click at [632, 40] on icon "Edit" at bounding box center [630, 39] width 6 height 4
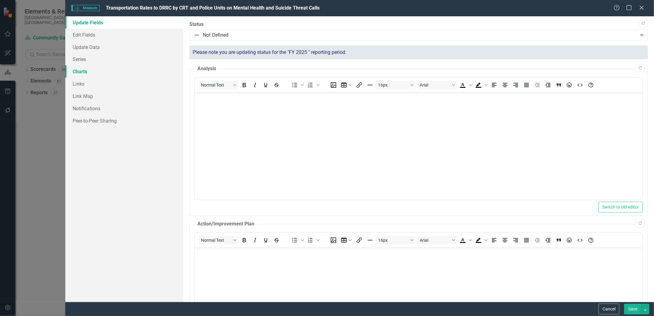
click at [86, 70] on link "Charts" at bounding box center [124, 71] width 118 height 12
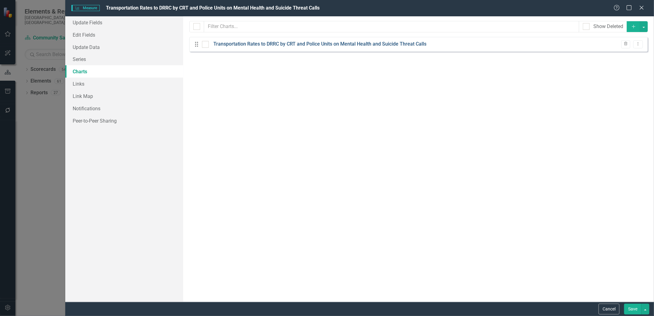
click at [299, 47] on link "Transportation Rates to DRRC by CRT and Police Units on Mental Health and Suici…" at bounding box center [319, 44] width 213 height 7
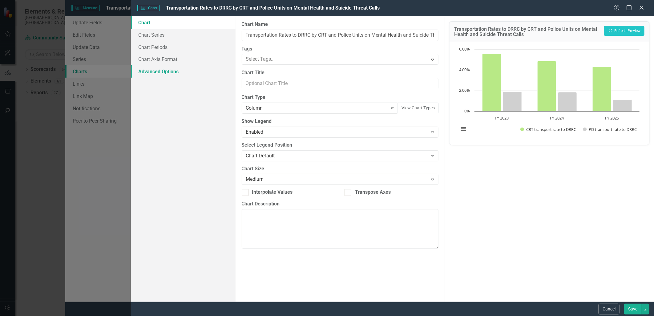
click at [174, 69] on link "Advanced Options" at bounding box center [183, 71] width 105 height 12
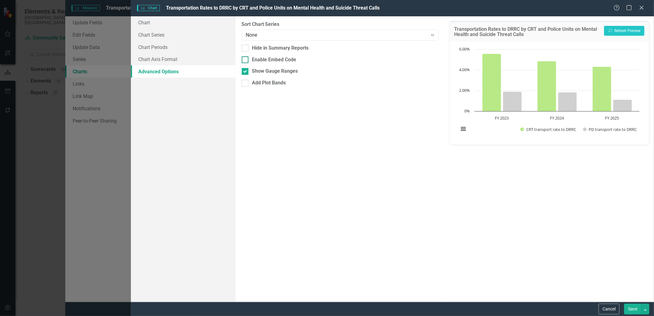
click at [252, 60] on div "Enable Embed Code" at bounding box center [274, 59] width 44 height 7
click at [246, 60] on input "Enable Embed Code" at bounding box center [244, 58] width 4 height 4
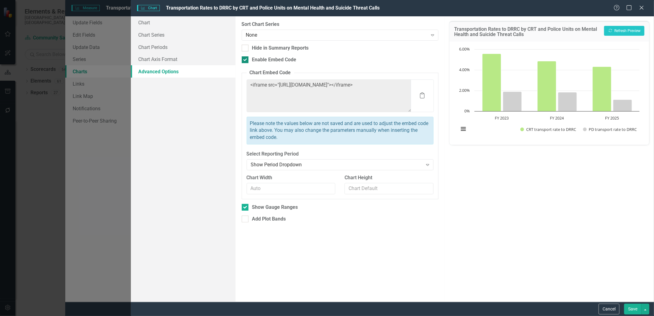
click at [275, 63] on div "Enable Embed Code" at bounding box center [274, 59] width 44 height 7
click at [246, 60] on input "Enable Embed Code" at bounding box center [244, 58] width 4 height 4
checkbox input "false"
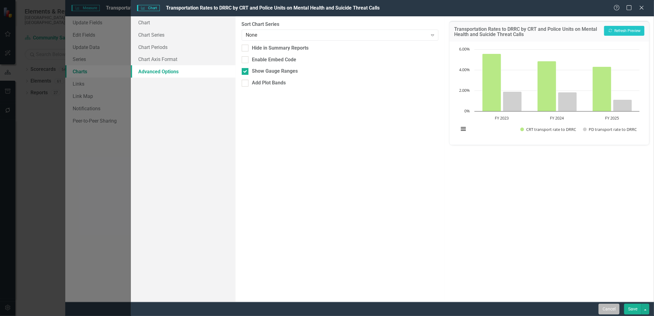
click at [607, 314] on button "Cancel" at bounding box center [609, 309] width 21 height 11
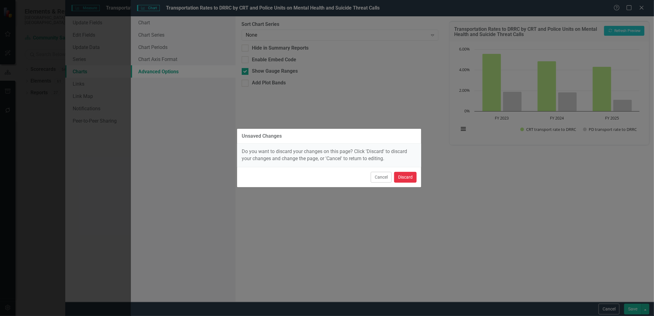
click at [409, 178] on button "Discard" at bounding box center [405, 177] width 22 height 11
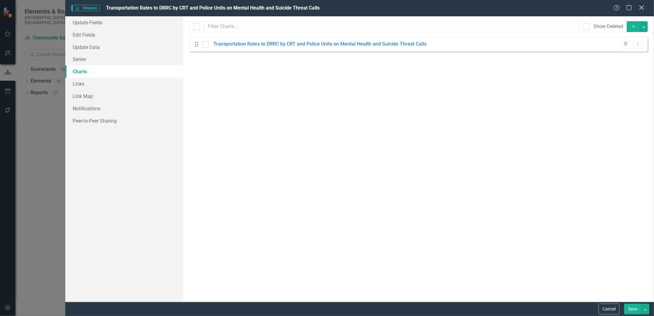
click at [644, 10] on icon "Close" at bounding box center [642, 8] width 8 height 6
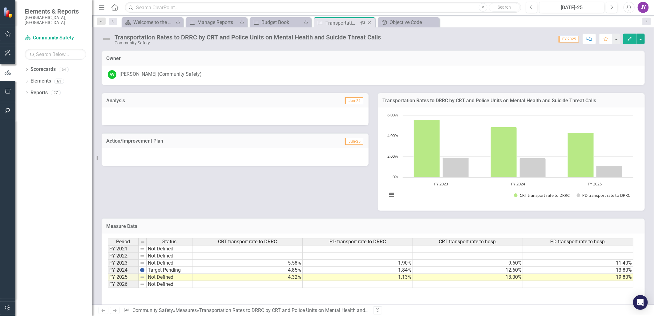
click at [371, 23] on icon "Close" at bounding box center [370, 22] width 6 height 5
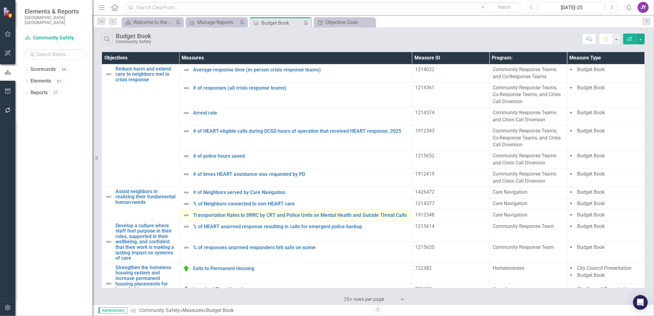
scroll to position [16, 0]
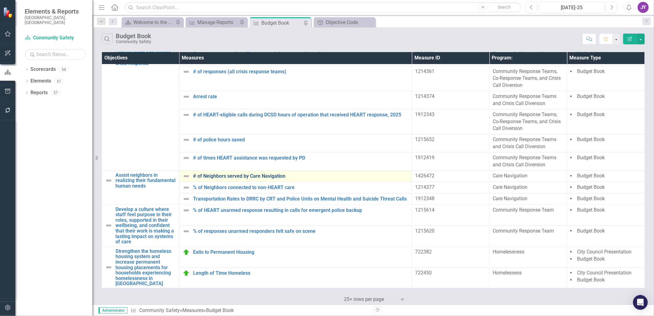
click at [238, 179] on link "# of Neighbors served by Care Navigation" at bounding box center [301, 176] width 216 height 6
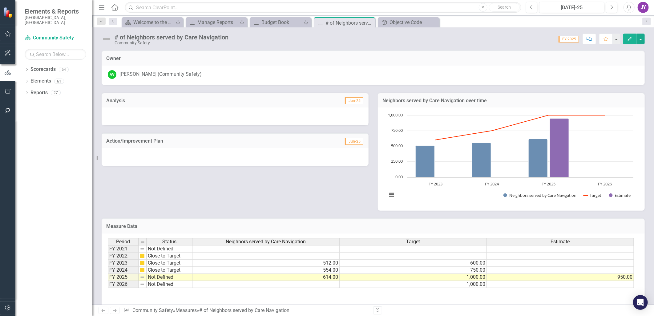
click at [627, 40] on icon "Edit" at bounding box center [630, 39] width 6 height 4
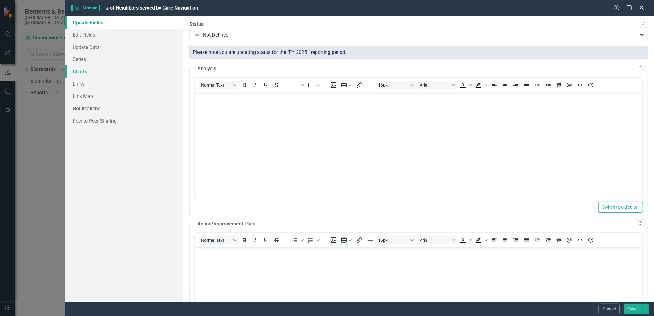
click at [85, 72] on link "Charts" at bounding box center [124, 71] width 118 height 12
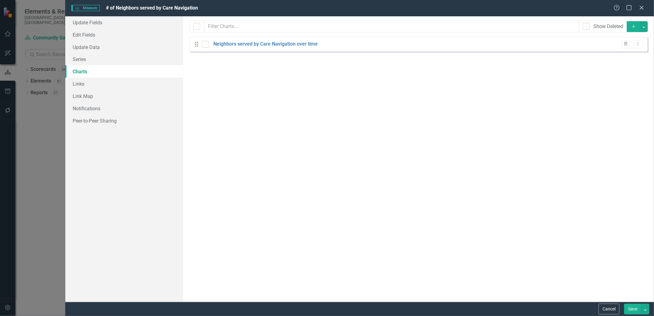
click at [245, 38] on div "Drag Neighbors served by Care Navigation over time Trash Dropdown Menu" at bounding box center [418, 44] width 459 height 15
click at [245, 43] on link "Neighbors served by Care Navigation over time" at bounding box center [265, 44] width 104 height 7
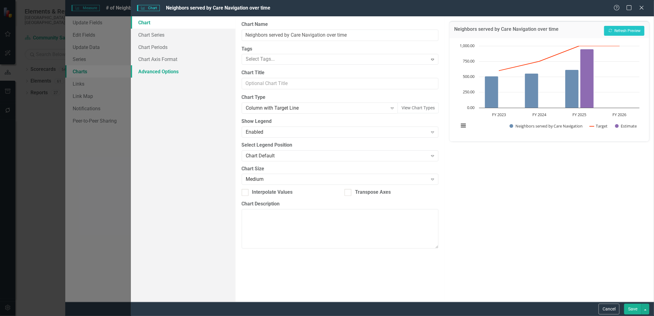
click at [172, 69] on link "Advanced Options" at bounding box center [183, 71] width 105 height 12
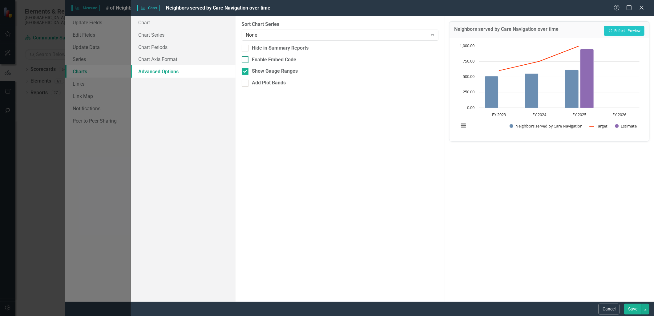
click at [242, 60] on div at bounding box center [245, 59] width 7 height 7
click at [242, 60] on input "Enable Embed Code" at bounding box center [244, 58] width 4 height 4
checkbox input "true"
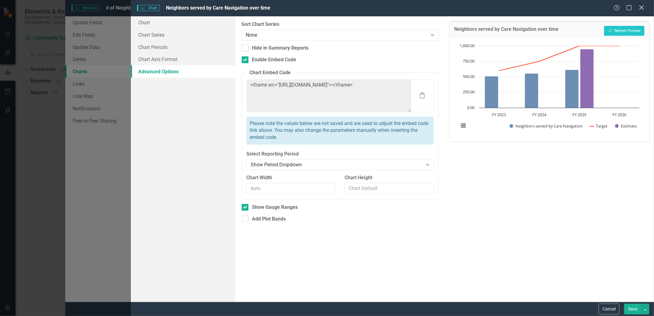
click at [644, 7] on icon "Close" at bounding box center [642, 8] width 8 height 6
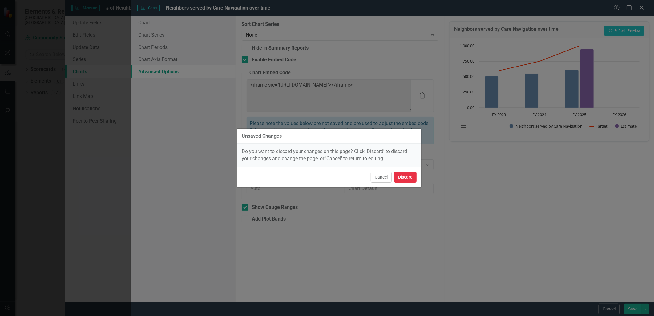
click at [402, 176] on button "Discard" at bounding box center [405, 177] width 22 height 11
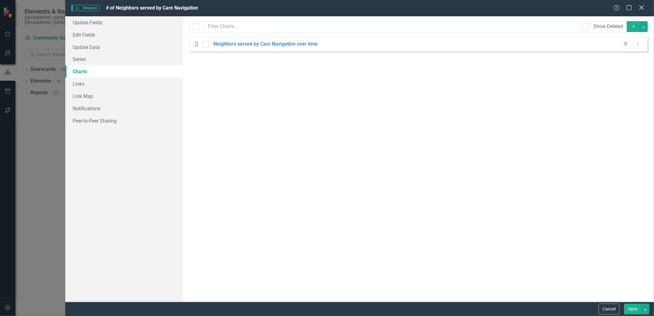
click at [638, 8] on div "Help Maximize Close" at bounding box center [631, 8] width 34 height 7
click at [641, 8] on icon "Close" at bounding box center [642, 8] width 8 height 6
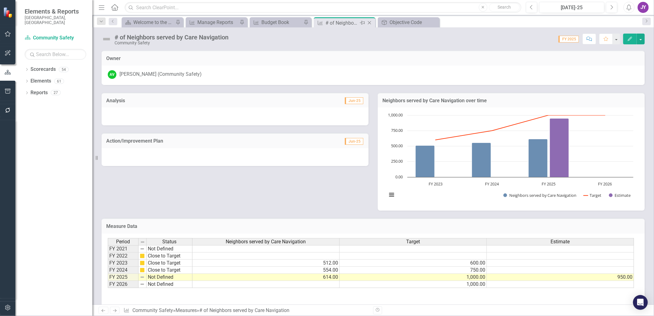
click at [371, 23] on icon "Close" at bounding box center [370, 22] width 6 height 5
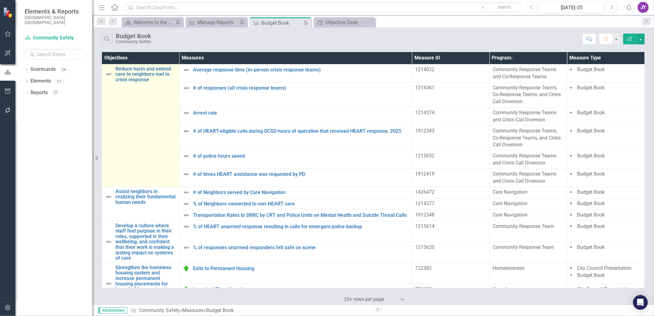
scroll to position [16, 0]
